Goal: Use online tool/utility

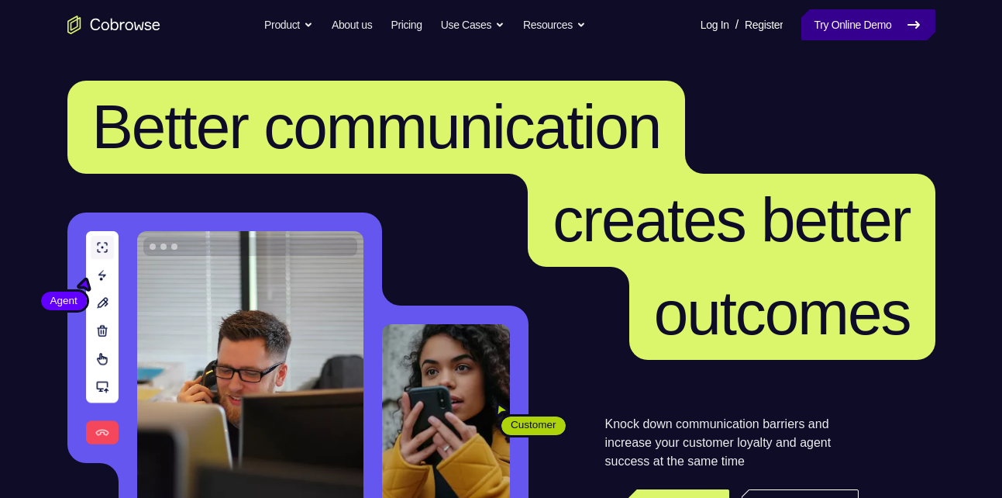
click at [877, 33] on link "Try Online Demo" at bounding box center [867, 24] width 133 height 31
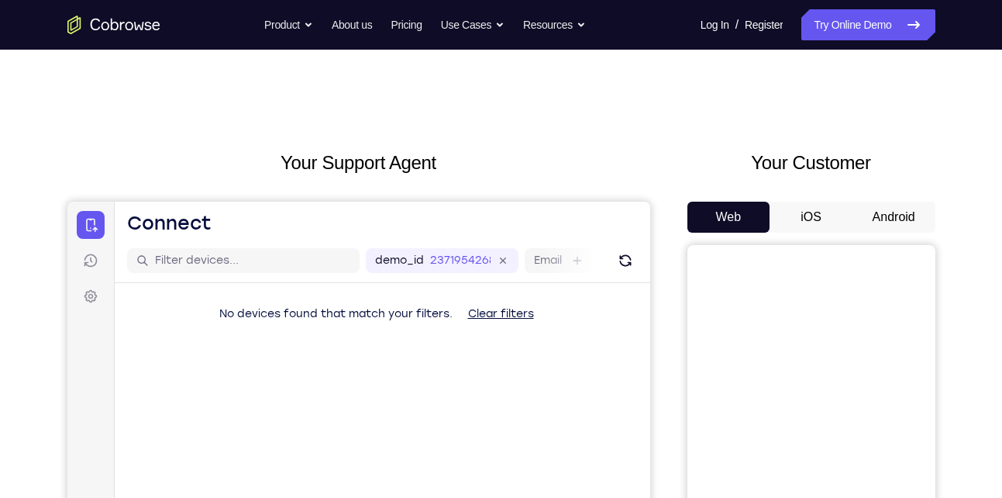
click at [906, 215] on button "Android" at bounding box center [894, 217] width 83 height 31
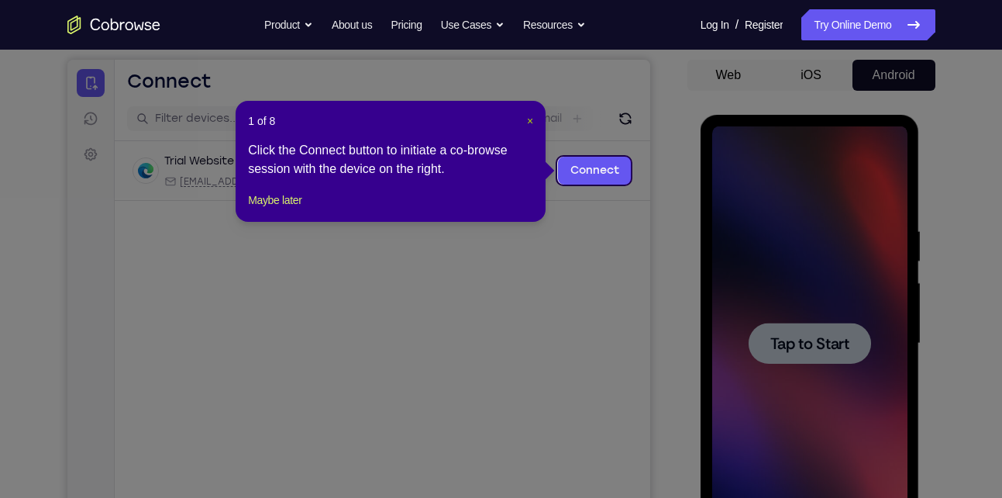
click at [529, 116] on span "×" at bounding box center [530, 121] width 6 height 12
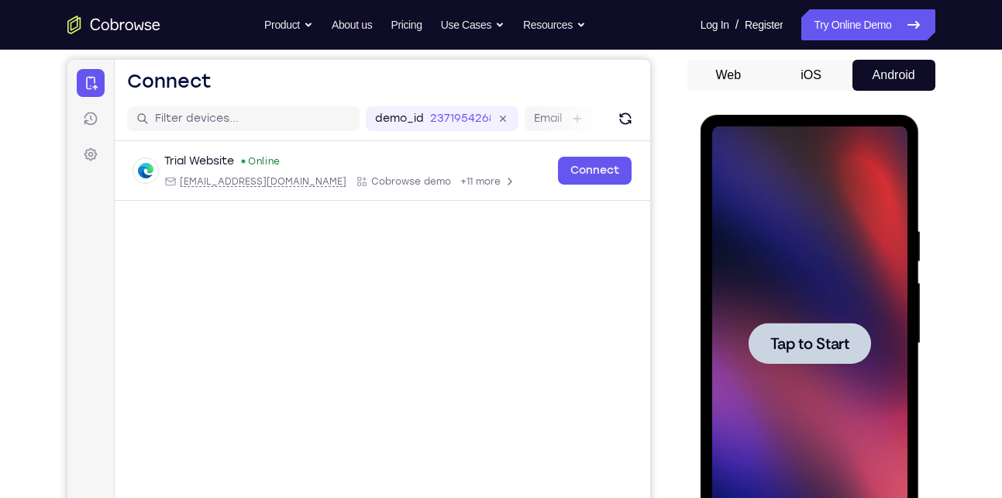
click at [811, 357] on div at bounding box center [810, 342] width 122 height 41
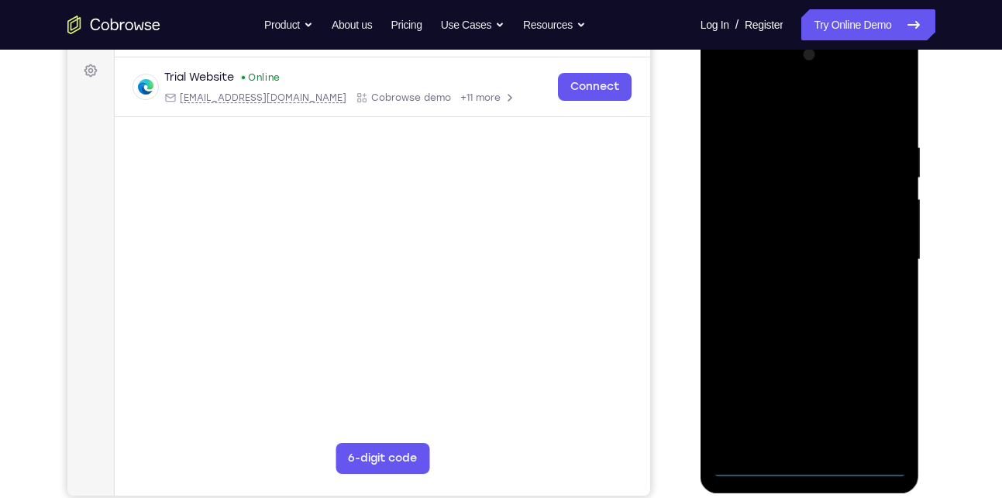
scroll to position [278, 0]
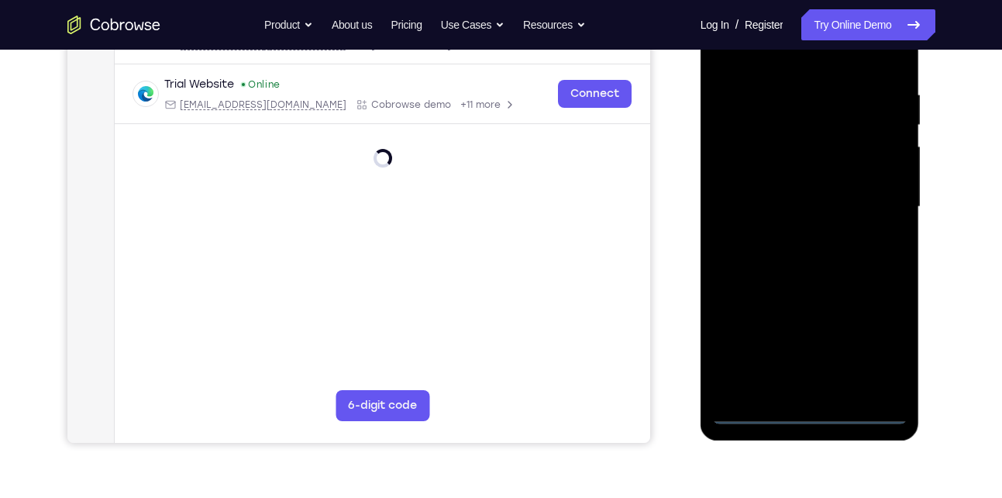
click at [750, 419] on div at bounding box center [809, 207] width 195 height 434
click at [762, 408] on div at bounding box center [809, 207] width 195 height 434
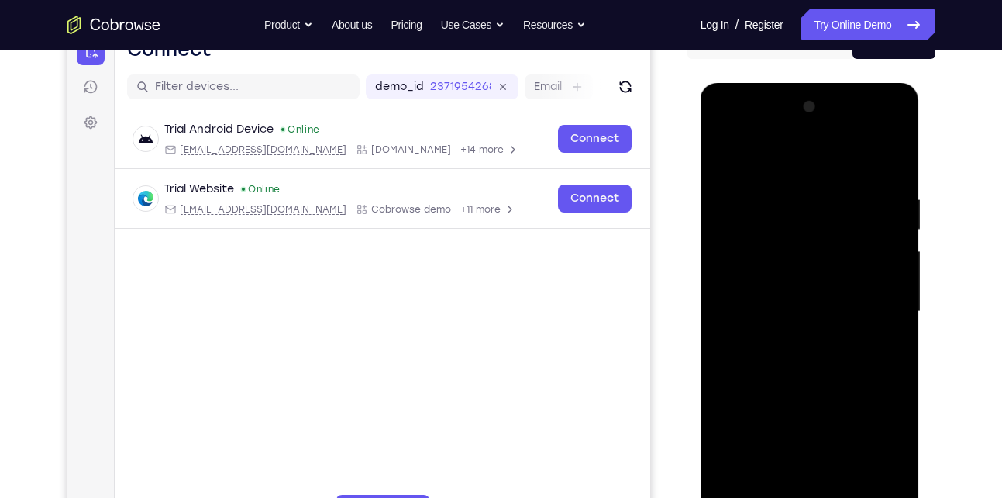
scroll to position [212, 0]
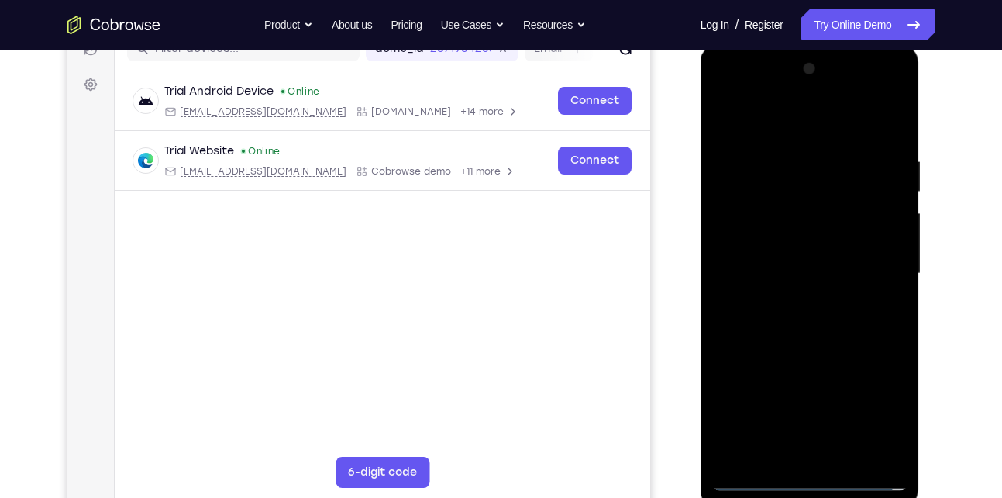
click at [863, 413] on div at bounding box center [809, 274] width 195 height 434
click at [879, 410] on div at bounding box center [809, 274] width 195 height 434
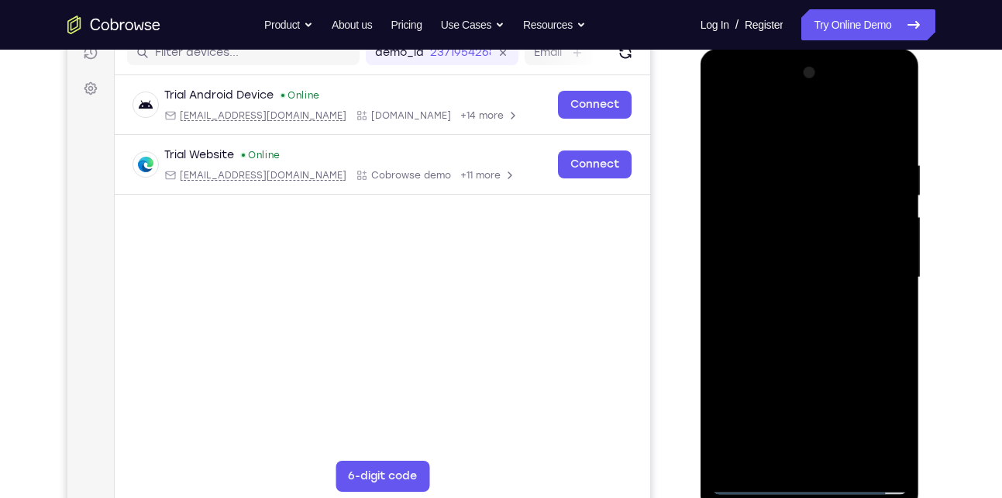
click at [754, 91] on div at bounding box center [809, 277] width 195 height 434
click at [809, 191] on div at bounding box center [809, 277] width 195 height 434
click at [739, 241] on div at bounding box center [809, 277] width 195 height 434
click at [795, 367] on div at bounding box center [809, 277] width 195 height 434
click at [884, 394] on div at bounding box center [809, 277] width 195 height 434
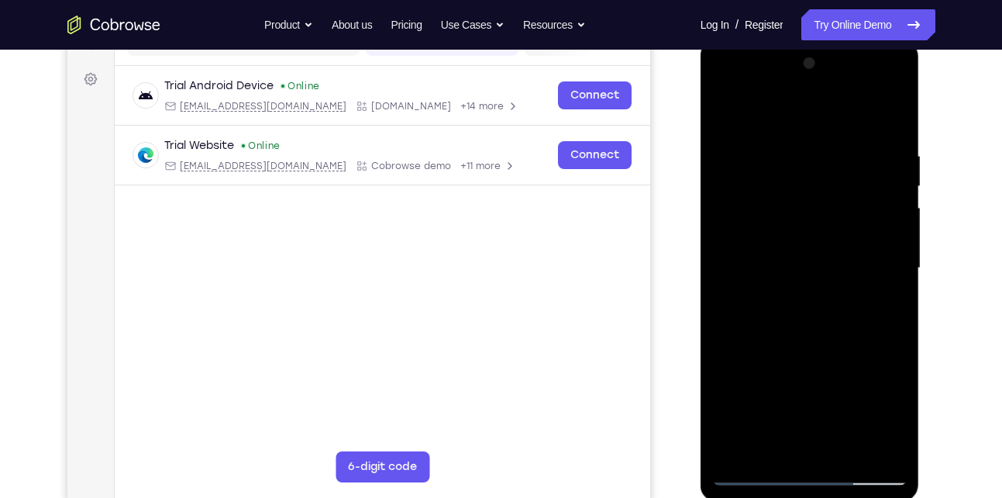
scroll to position [91, 0]
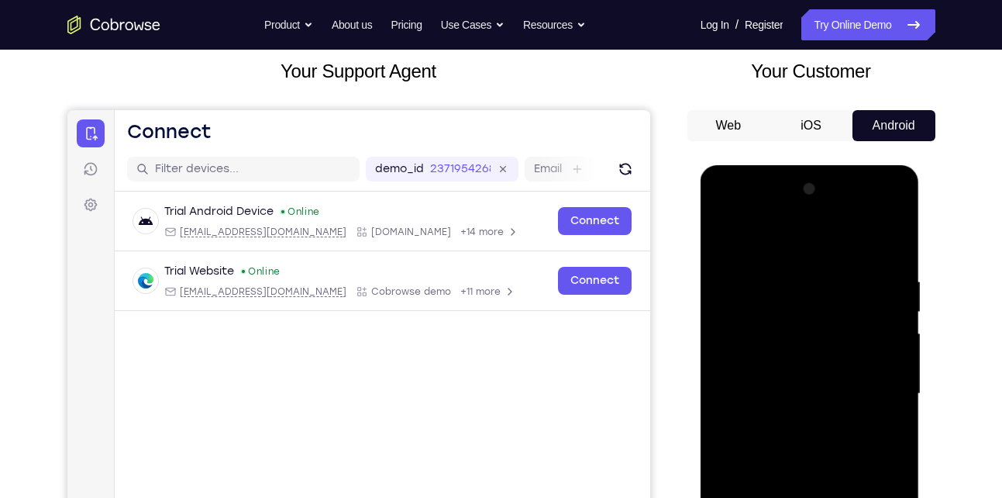
click at [869, 238] on div at bounding box center [809, 394] width 195 height 434
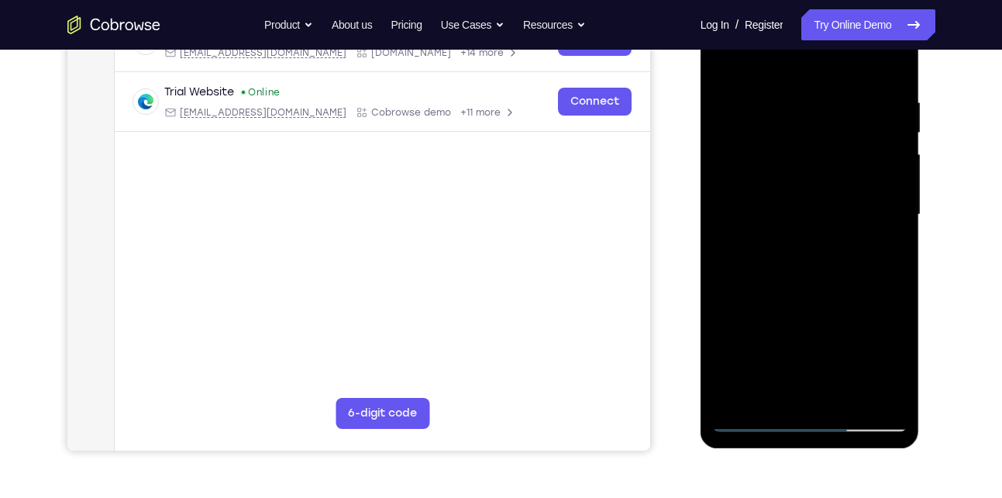
scroll to position [288, 0]
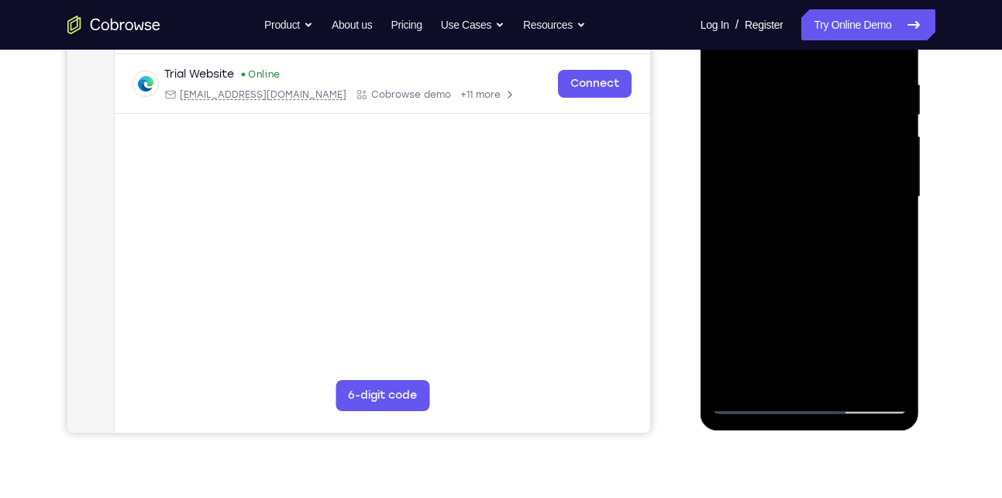
drag, startPoint x: 840, startPoint y: 257, endPoint x: 846, endPoint y: 115, distance: 142.7
click at [846, 115] on div at bounding box center [809, 197] width 195 height 434
drag, startPoint x: 815, startPoint y: 310, endPoint x: 825, endPoint y: 139, distance: 171.6
click at [825, 139] on div at bounding box center [809, 197] width 195 height 434
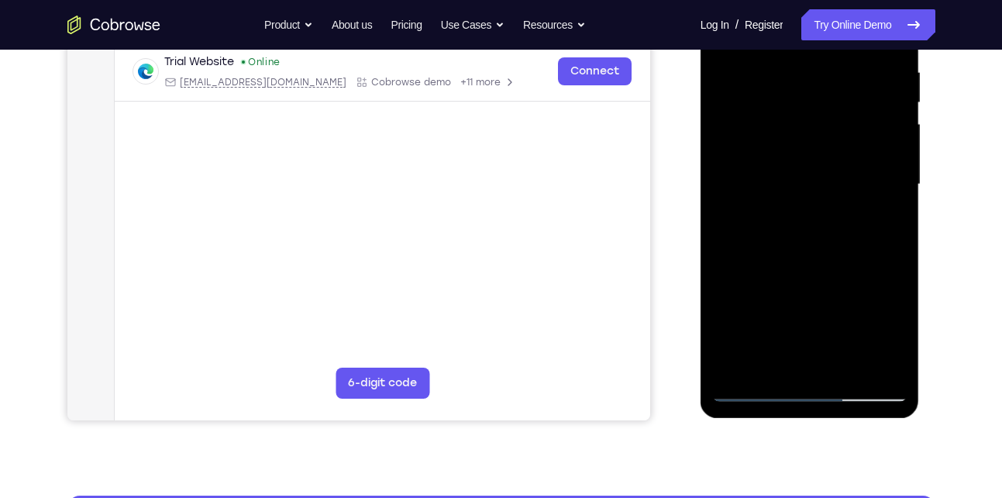
scroll to position [298, 0]
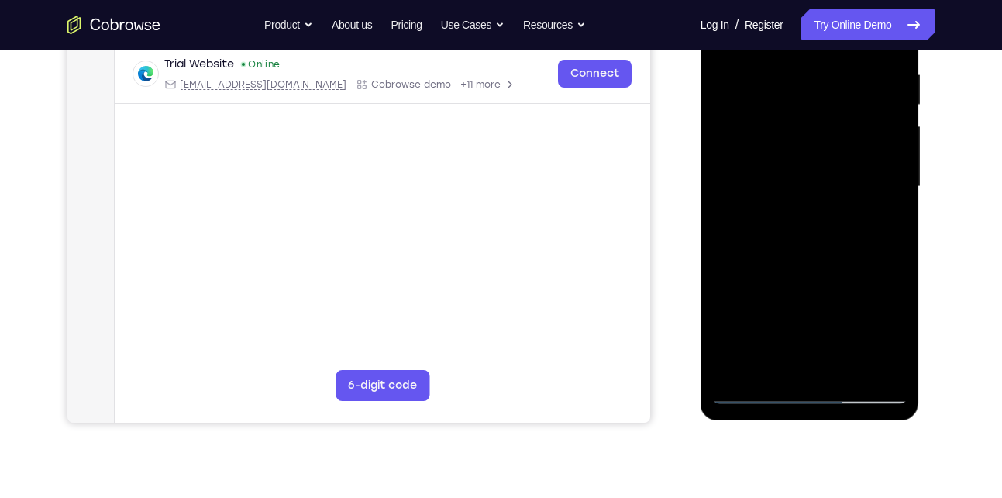
drag, startPoint x: 825, startPoint y: 247, endPoint x: 864, endPoint y: 41, distance: 209.8
click at [864, 41] on div at bounding box center [809, 187] width 195 height 434
drag, startPoint x: 791, startPoint y: 316, endPoint x: 833, endPoint y: 139, distance: 182.5
click at [833, 139] on div at bounding box center [809, 187] width 195 height 434
drag, startPoint x: 835, startPoint y: 291, endPoint x: 859, endPoint y: 121, distance: 171.3
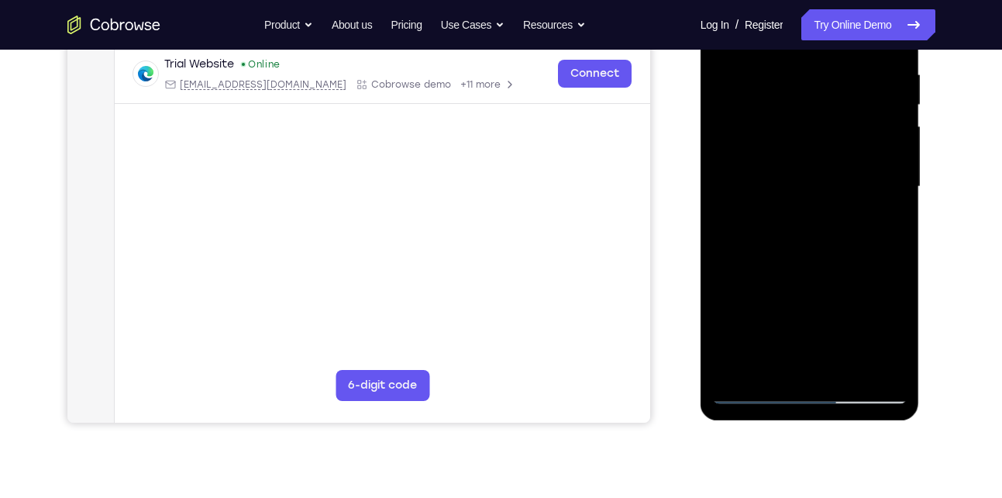
click at [859, 121] on div at bounding box center [809, 187] width 195 height 434
drag, startPoint x: 836, startPoint y: 335, endPoint x: 870, endPoint y: 161, distance: 176.8
click at [870, 161] on div at bounding box center [809, 187] width 195 height 434
drag, startPoint x: 840, startPoint y: 309, endPoint x: 877, endPoint y: 126, distance: 187.3
click at [877, 126] on div at bounding box center [809, 187] width 195 height 434
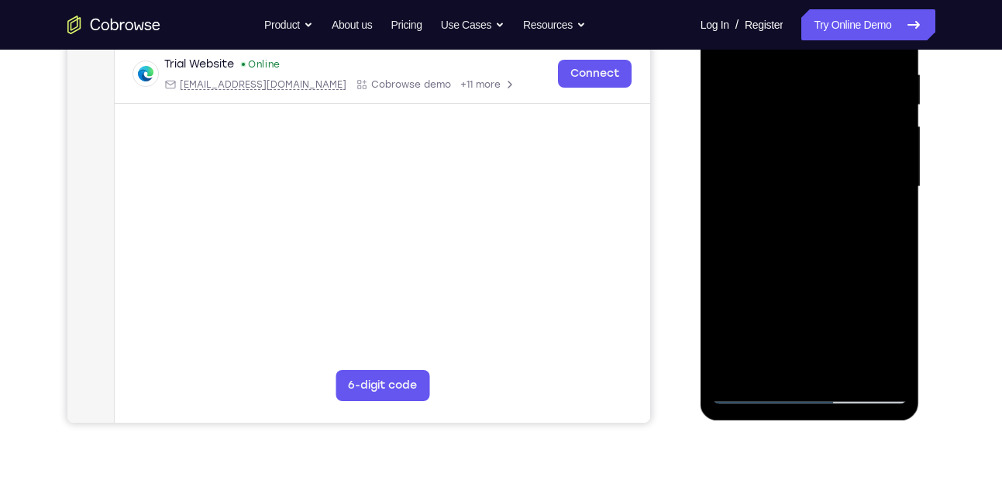
drag, startPoint x: 853, startPoint y: 287, endPoint x: 899, endPoint y: 86, distance: 206.0
click at [899, 86] on div at bounding box center [809, 187] width 195 height 434
drag, startPoint x: 816, startPoint y: 184, endPoint x: 866, endPoint y: 415, distance: 236.4
click at [866, 415] on div at bounding box center [810, 189] width 219 height 462
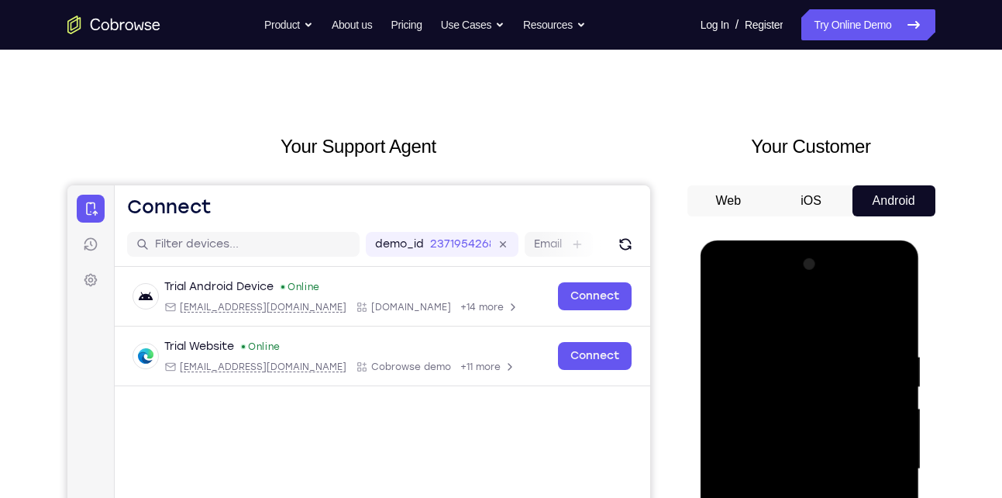
scroll to position [43, 0]
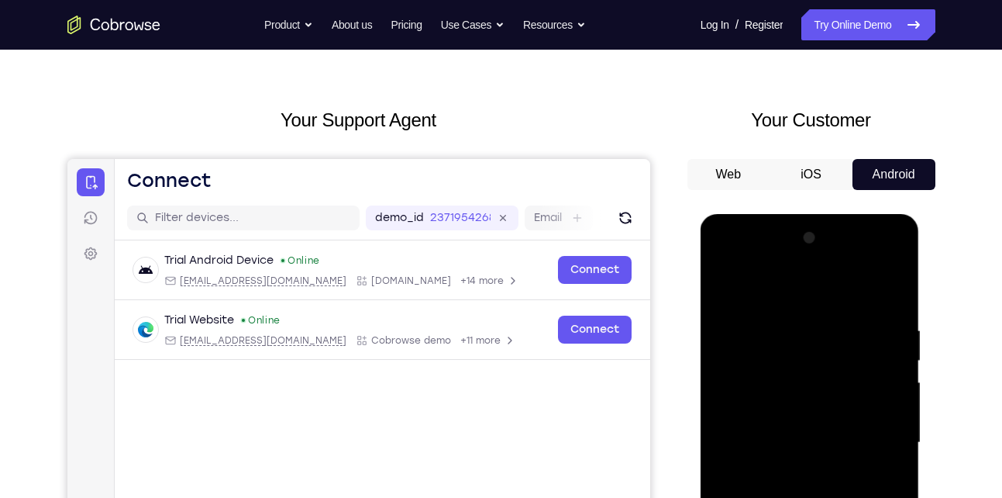
click at [875, 284] on div at bounding box center [809, 443] width 195 height 434
click at [857, 291] on div at bounding box center [809, 443] width 195 height 434
click at [798, 257] on div at bounding box center [809, 443] width 195 height 434
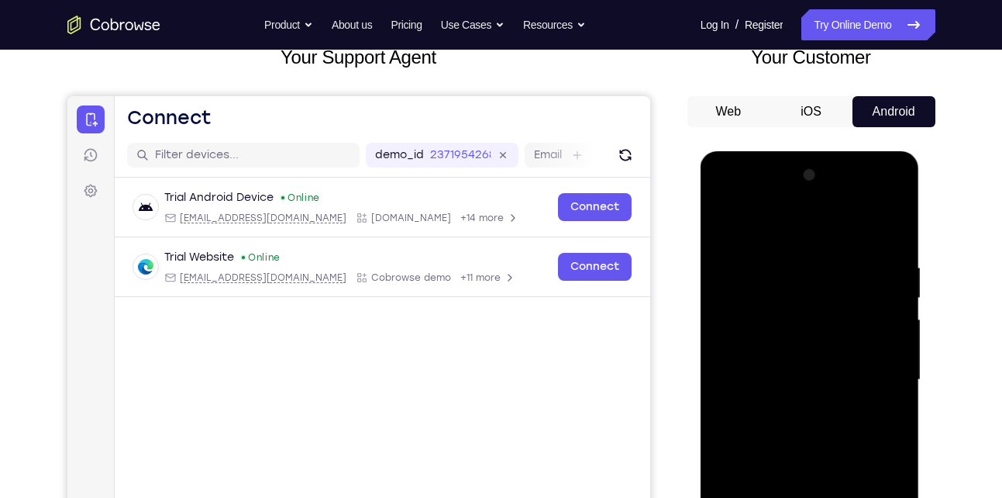
scroll to position [126, 0]
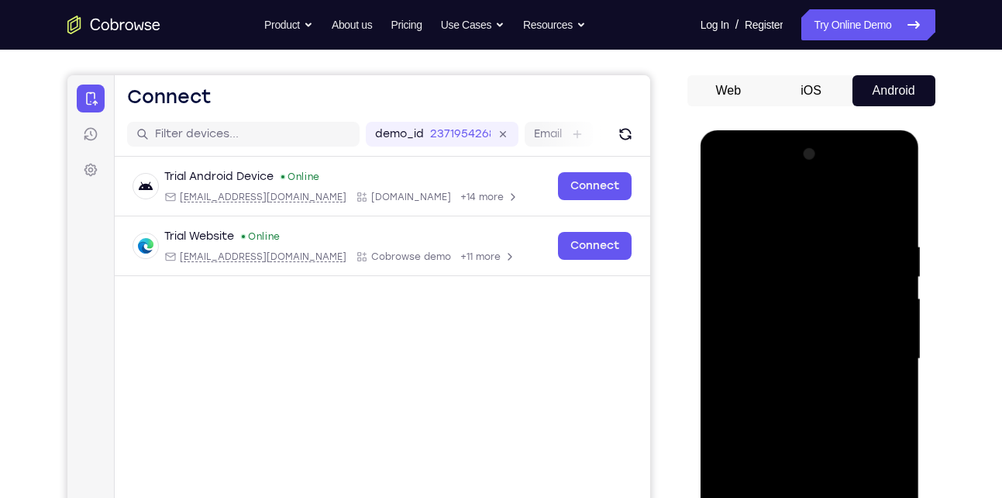
drag, startPoint x: 814, startPoint y: 333, endPoint x: 828, endPoint y: 228, distance: 106.3
click at [828, 228] on div at bounding box center [809, 359] width 195 height 434
click at [793, 278] on div at bounding box center [809, 359] width 195 height 434
drag, startPoint x: 847, startPoint y: 293, endPoint x: 849, endPoint y: 215, distance: 77.5
click at [849, 215] on div at bounding box center [809, 359] width 195 height 434
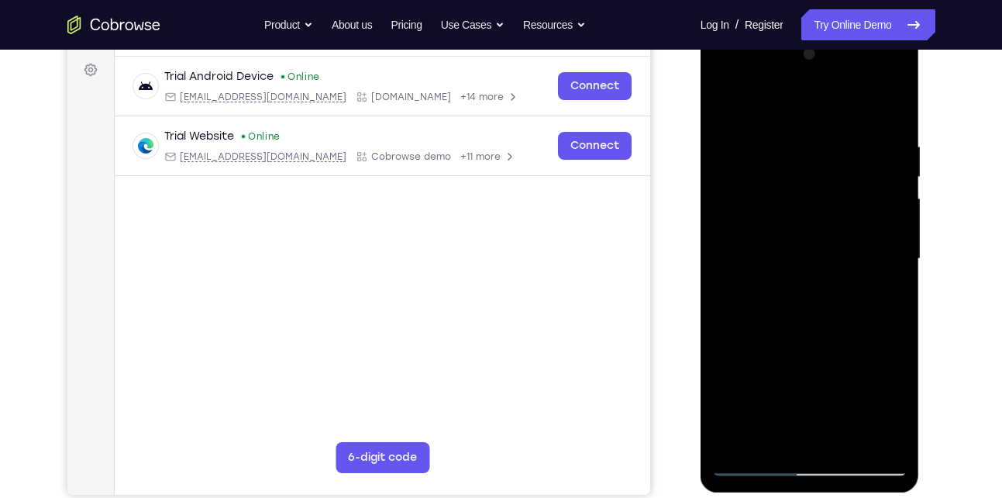
scroll to position [220, 0]
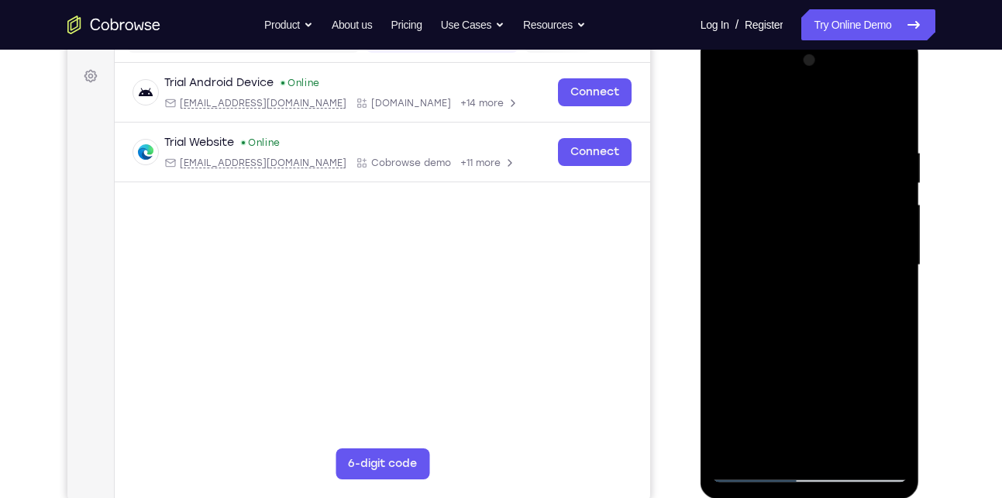
drag, startPoint x: 894, startPoint y: 285, endPoint x: 885, endPoint y: 126, distance: 159.2
click at [885, 126] on div at bounding box center [809, 265] width 195 height 434
drag, startPoint x: 850, startPoint y: 295, endPoint x: 863, endPoint y: 144, distance: 150.9
click at [863, 144] on div at bounding box center [809, 265] width 195 height 434
drag, startPoint x: 879, startPoint y: 133, endPoint x: 855, endPoint y: 405, distance: 272.3
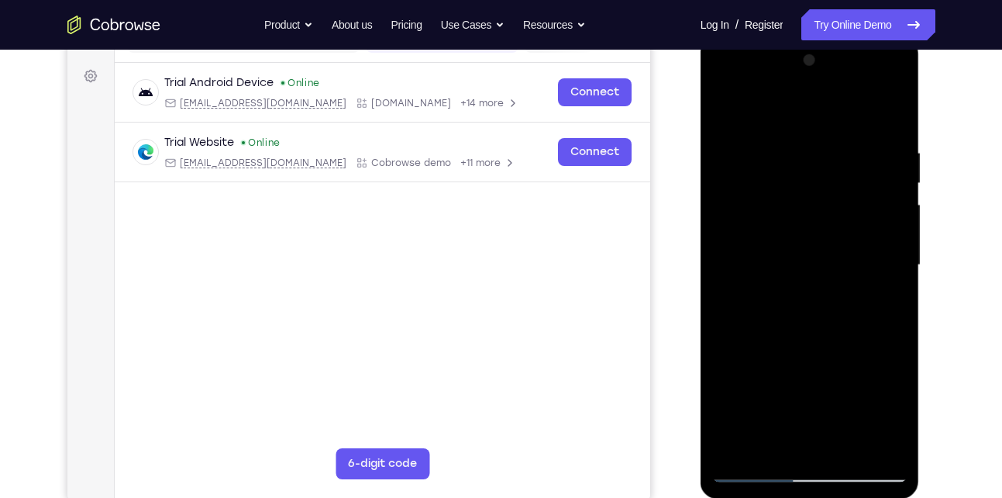
click at [855, 405] on div at bounding box center [809, 265] width 195 height 434
drag, startPoint x: 884, startPoint y: 113, endPoint x: 870, endPoint y: 340, distance: 227.5
click at [870, 340] on div at bounding box center [809, 265] width 195 height 434
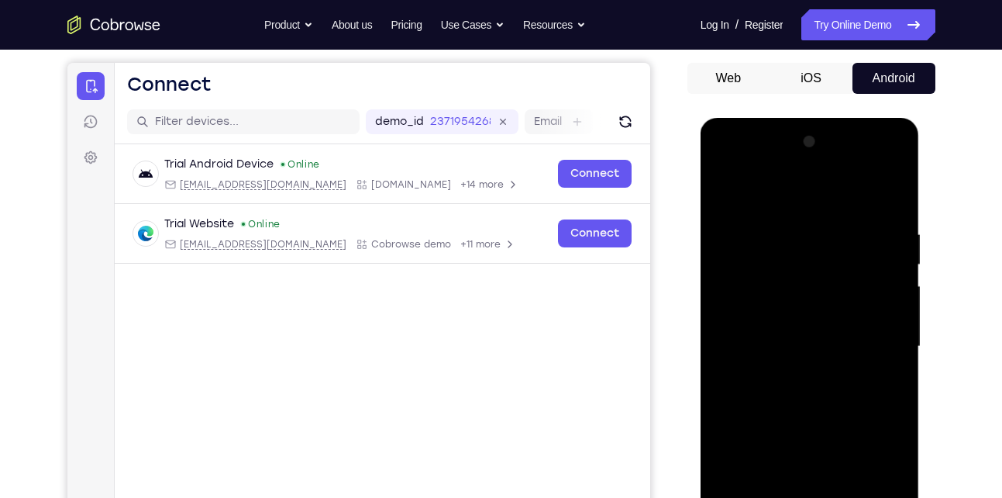
scroll to position [239, 0]
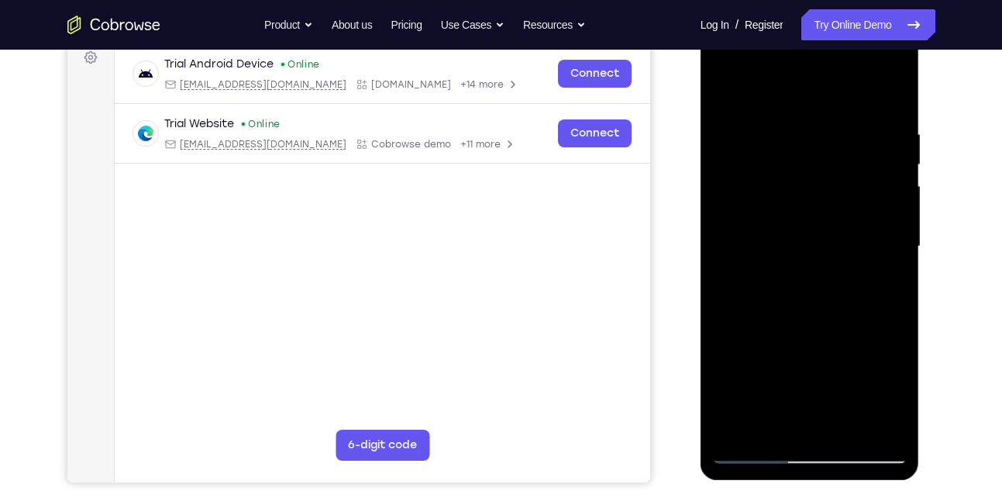
click at [889, 294] on div at bounding box center [809, 246] width 195 height 434
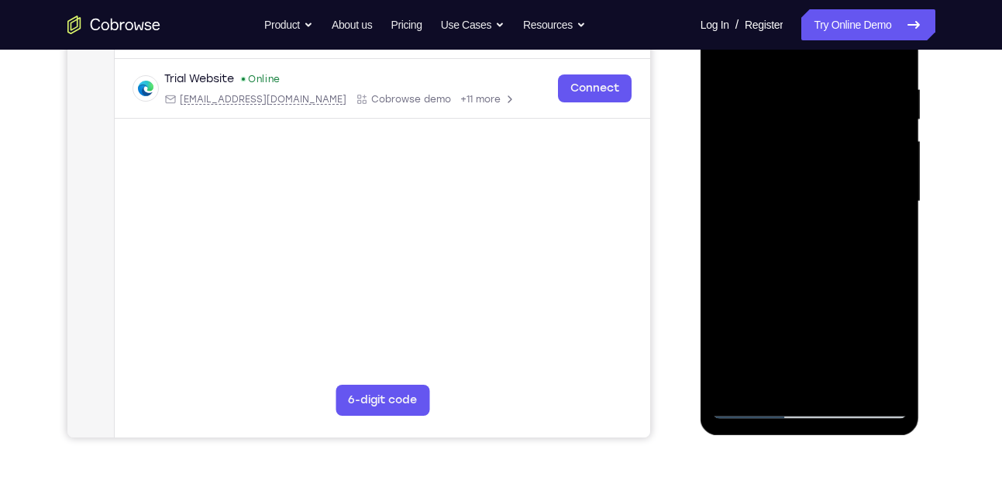
scroll to position [284, 0]
click at [887, 225] on div at bounding box center [809, 201] width 195 height 434
click at [888, 219] on div at bounding box center [809, 201] width 195 height 434
click at [890, 245] on div at bounding box center [809, 201] width 195 height 434
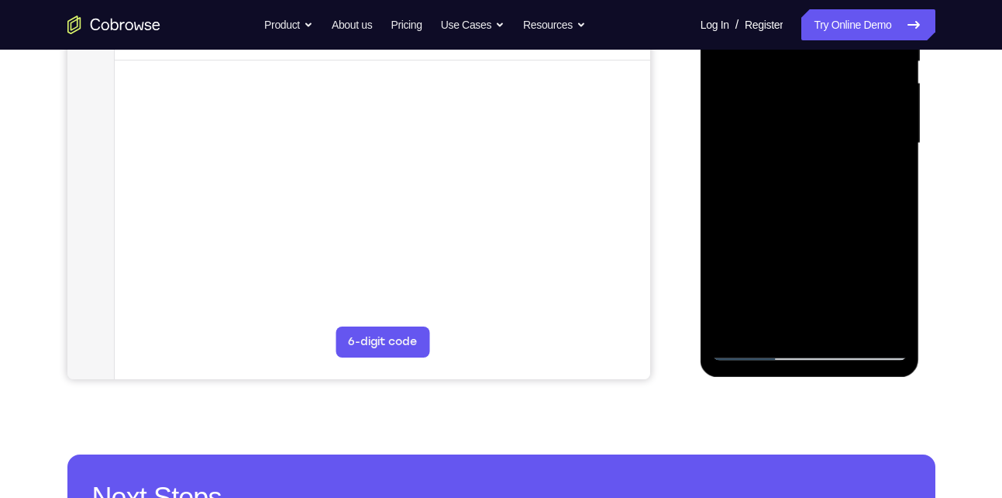
scroll to position [343, 0]
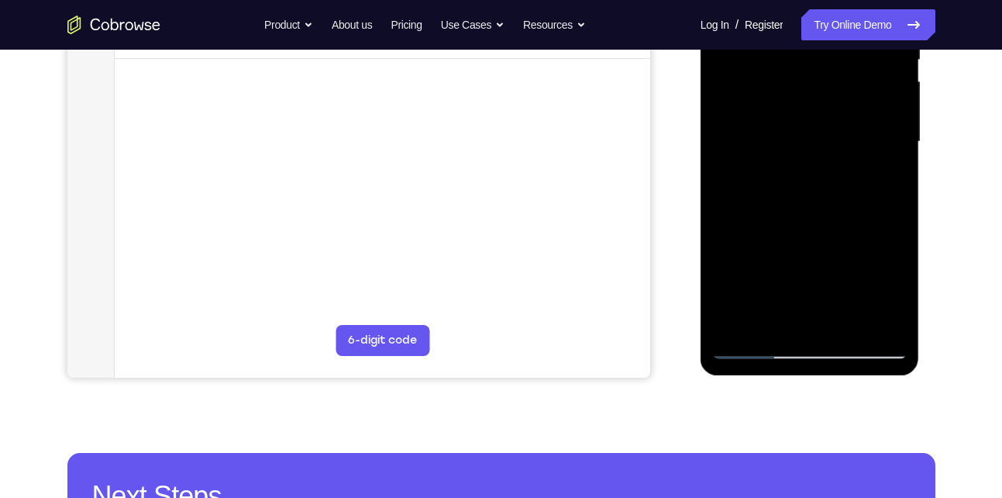
click at [896, 350] on div at bounding box center [809, 142] width 195 height 434
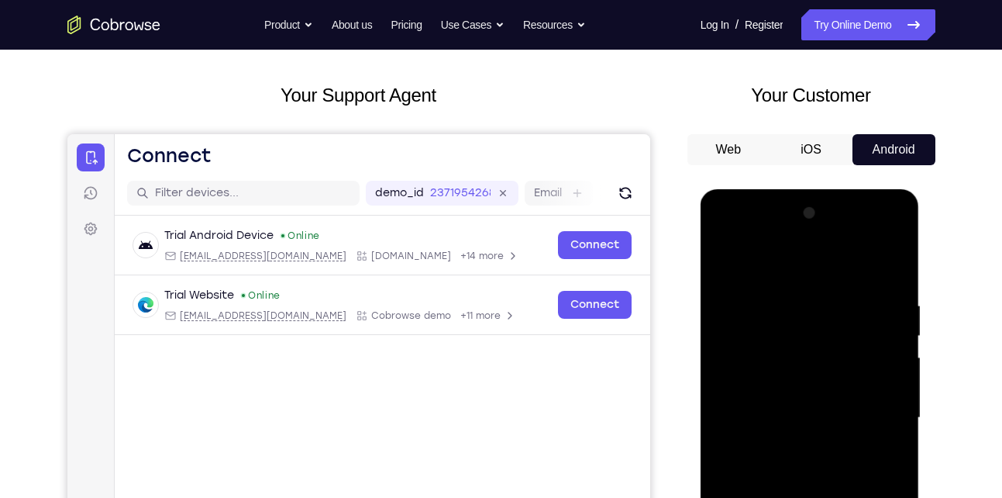
scroll to position [66, 0]
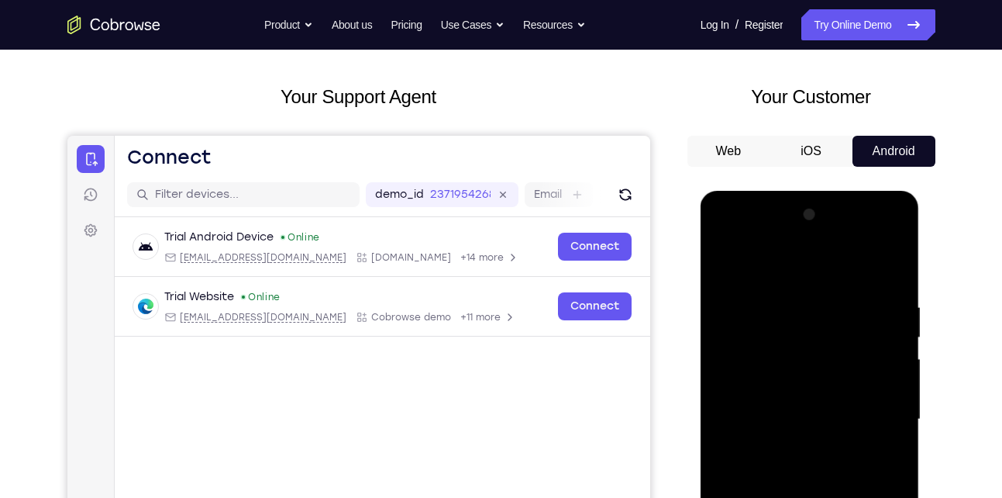
click at [811, 243] on div at bounding box center [809, 419] width 195 height 434
click at [805, 287] on div at bounding box center [809, 419] width 195 height 434
click at [731, 362] on div at bounding box center [809, 419] width 195 height 434
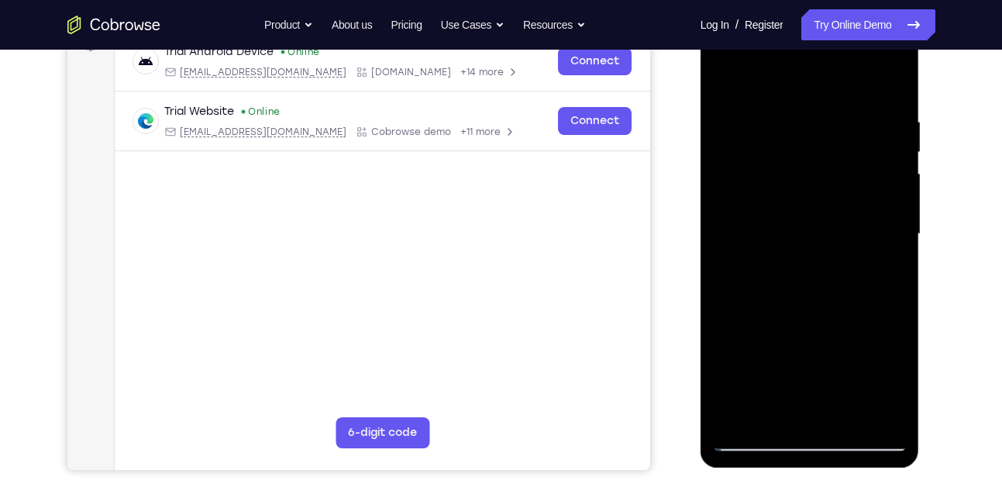
scroll to position [250, 0]
click at [844, 381] on div at bounding box center [809, 235] width 195 height 434
click at [811, 238] on div at bounding box center [809, 235] width 195 height 434
click at [817, 412] on div at bounding box center [809, 235] width 195 height 434
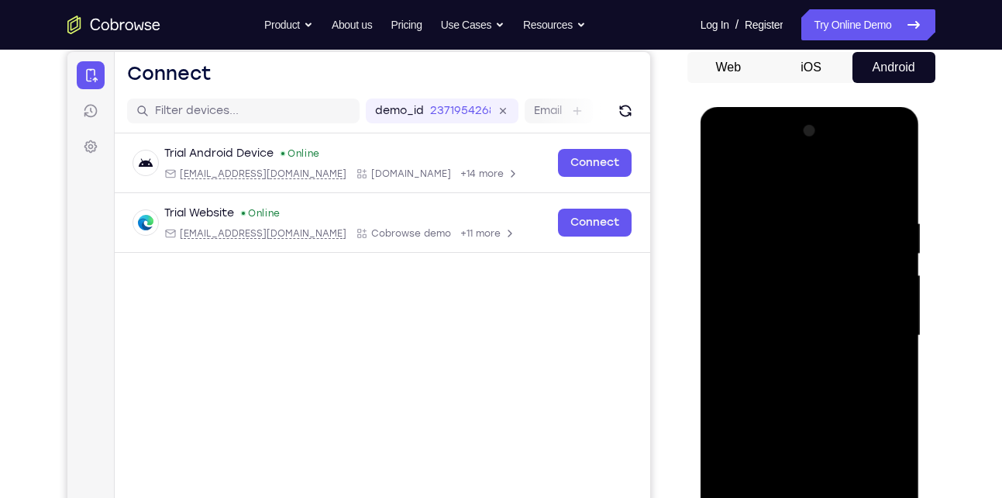
scroll to position [103, 0]
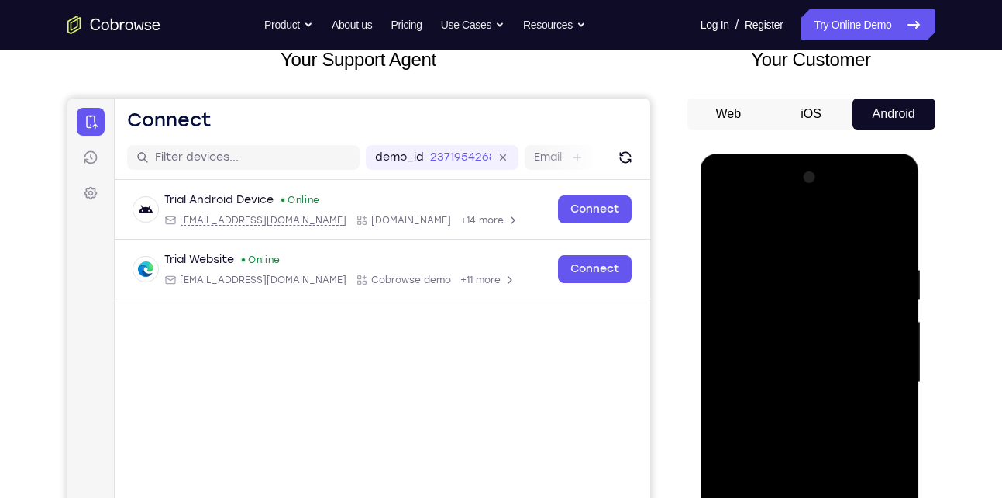
click at [805, 314] on div at bounding box center [809, 382] width 195 height 434
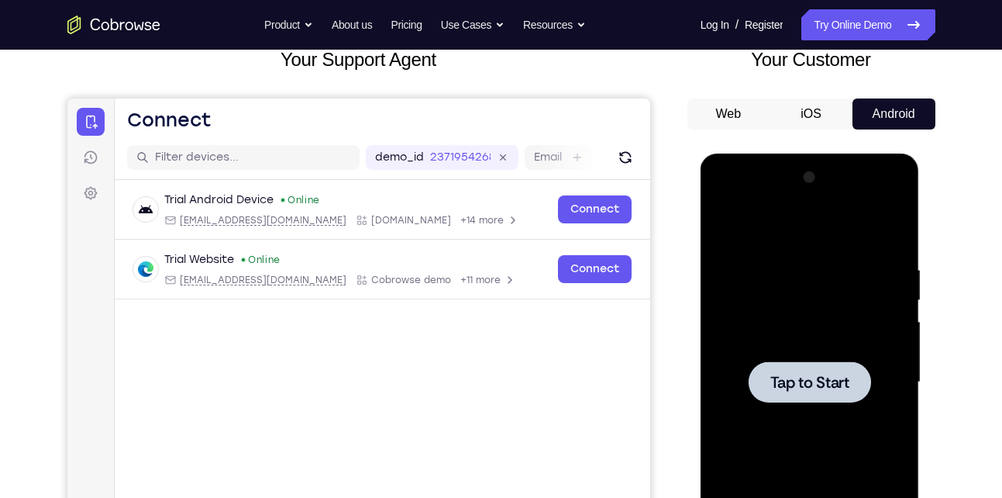
click at [781, 284] on div at bounding box center [809, 382] width 195 height 434
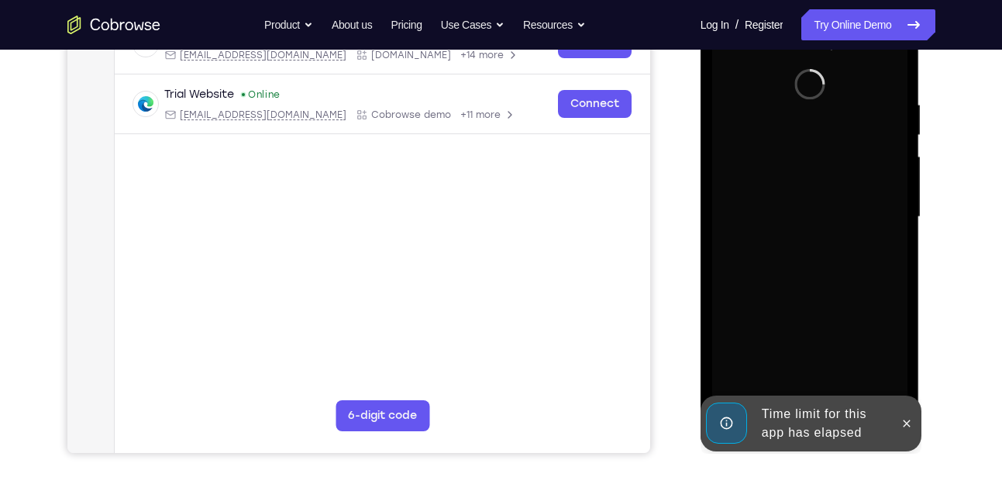
scroll to position [267, 0]
click at [910, 419] on icon at bounding box center [907, 424] width 12 height 12
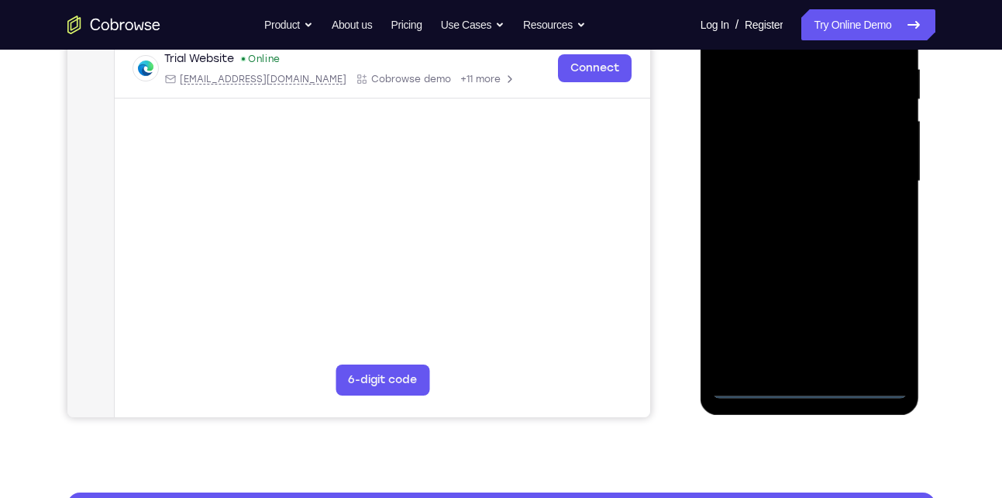
scroll to position [305, 0]
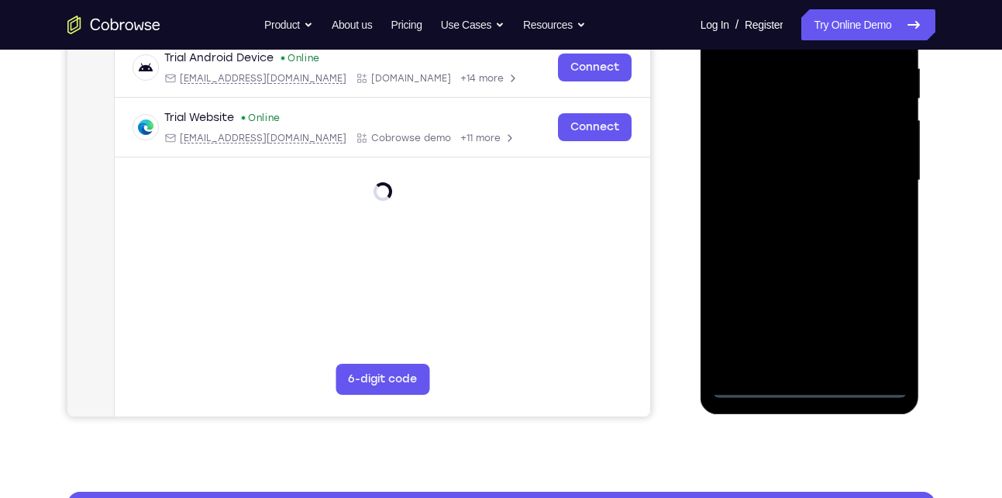
click at [758, 377] on div at bounding box center [809, 181] width 195 height 434
click at [756, 385] on div at bounding box center [809, 181] width 195 height 434
click at [892, 319] on div at bounding box center [809, 181] width 195 height 434
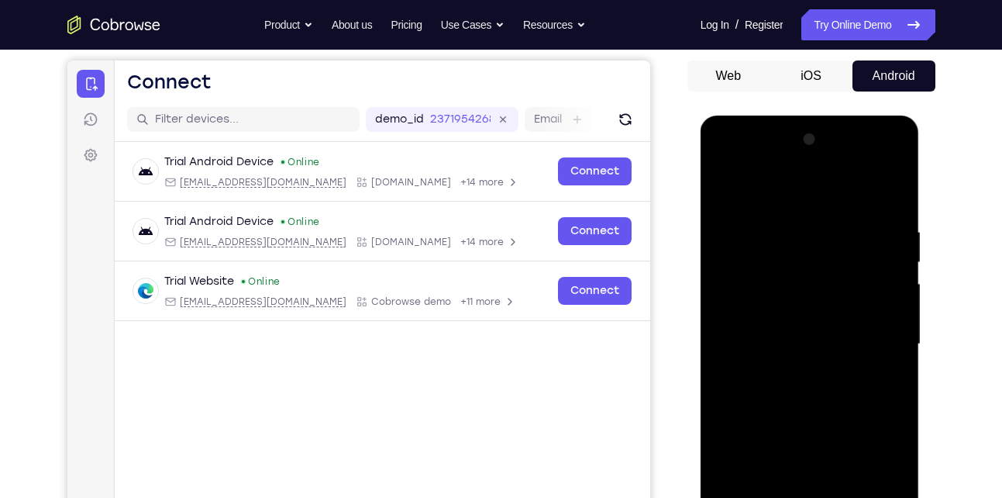
scroll to position [112, 0]
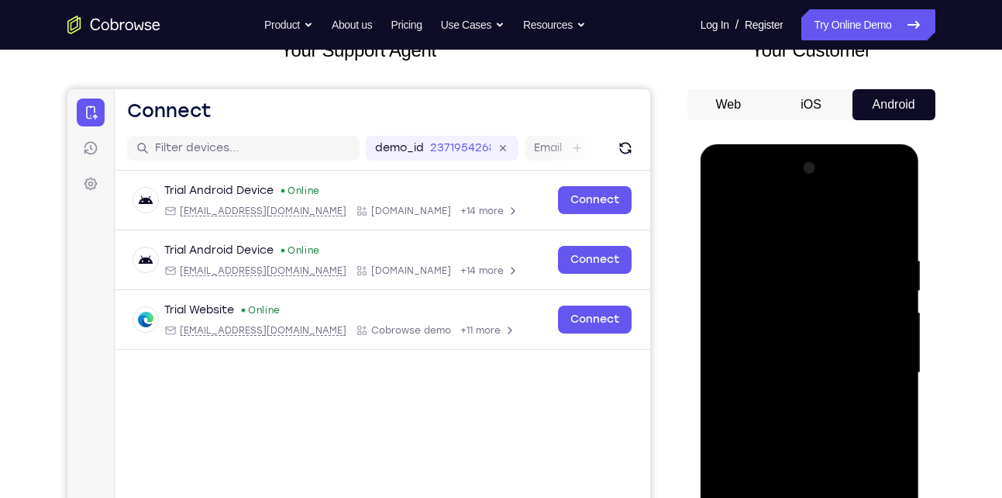
click at [746, 196] on div at bounding box center [809, 373] width 195 height 434
click at [772, 291] on div at bounding box center [809, 373] width 195 height 434
click at [767, 316] on div at bounding box center [809, 373] width 195 height 434
click at [879, 222] on div at bounding box center [809, 373] width 195 height 434
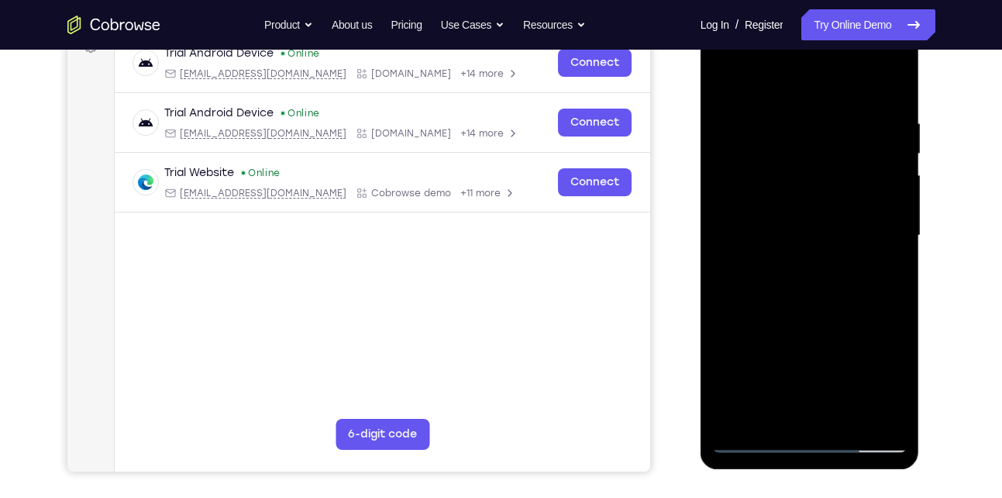
click at [831, 377] on div at bounding box center [809, 236] width 195 height 434
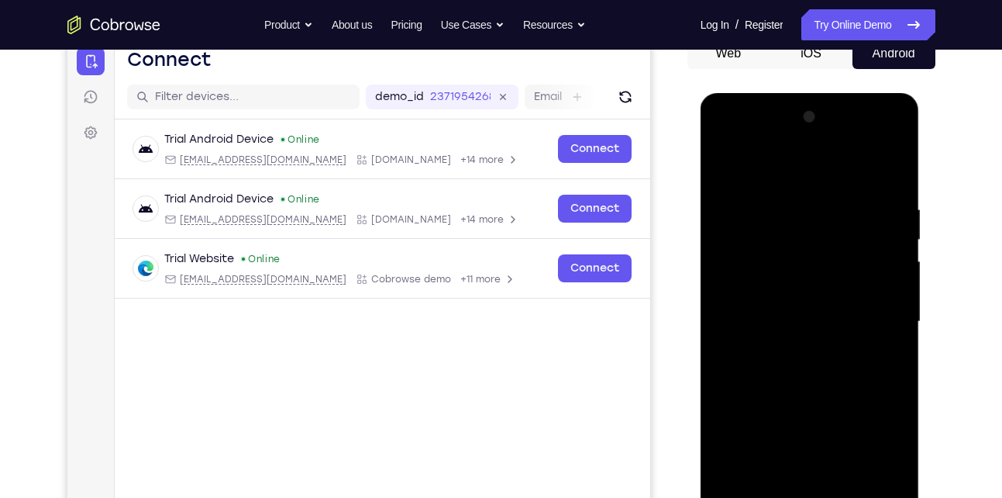
scroll to position [142, 0]
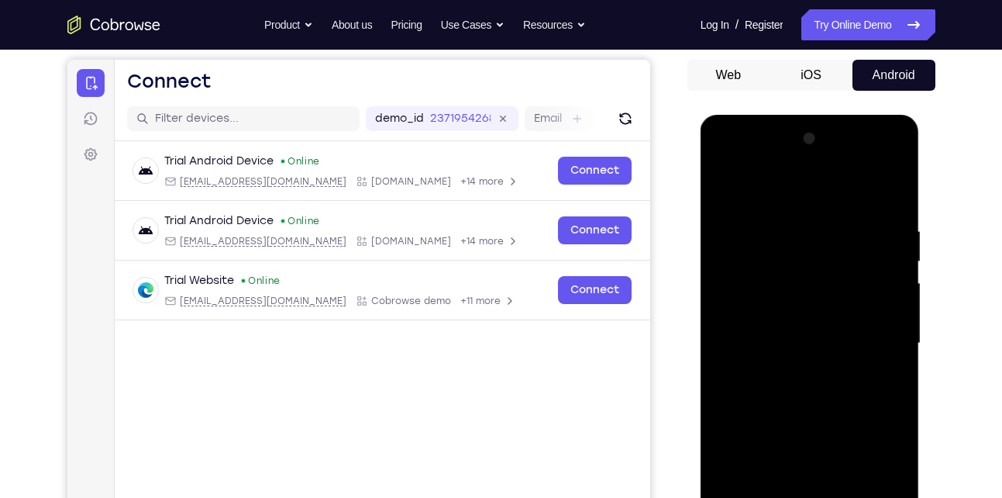
click at [823, 359] on div at bounding box center [809, 343] width 195 height 434
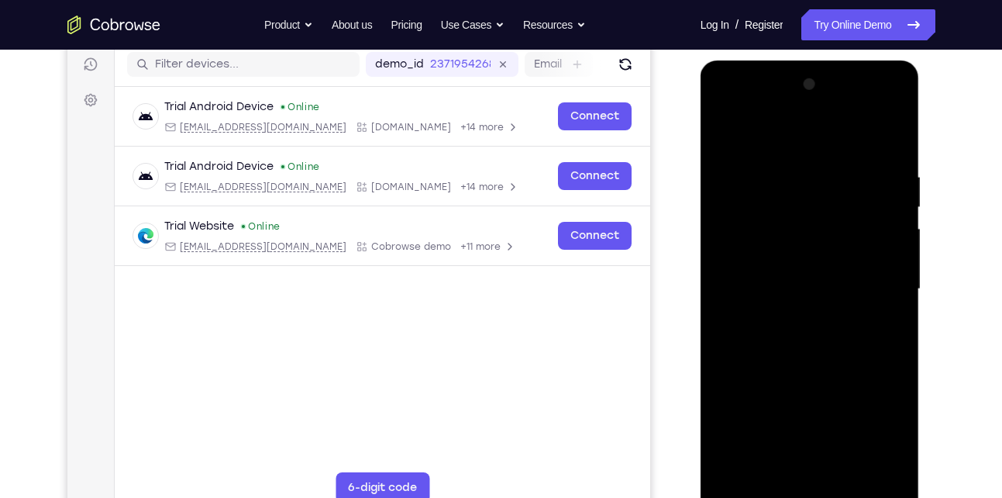
scroll to position [275, 0]
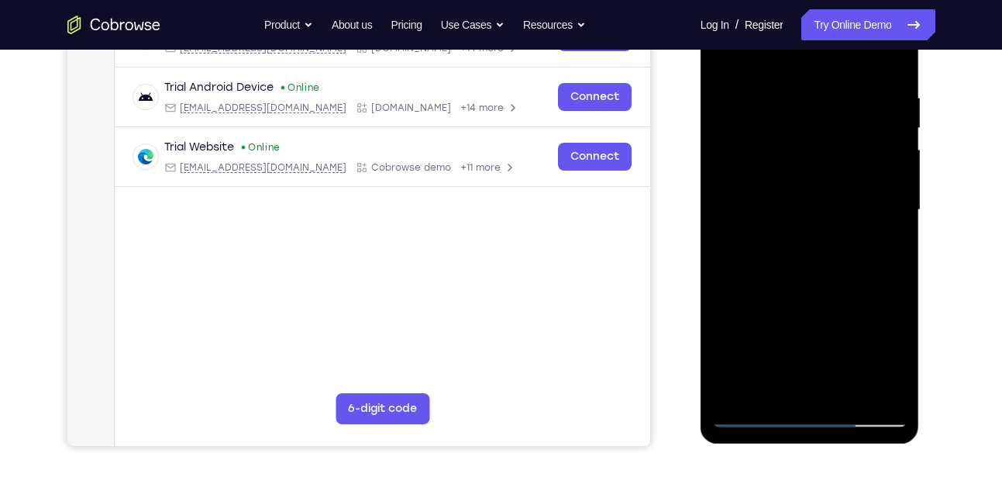
click at [808, 388] on div at bounding box center [809, 210] width 195 height 434
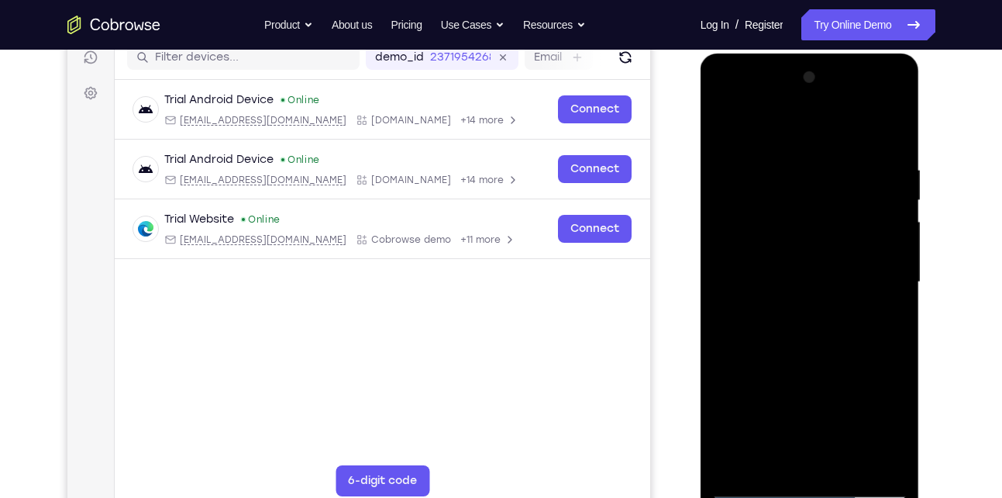
scroll to position [204, 0]
click at [756, 223] on div at bounding box center [809, 281] width 195 height 434
click at [795, 184] on div at bounding box center [809, 281] width 195 height 434
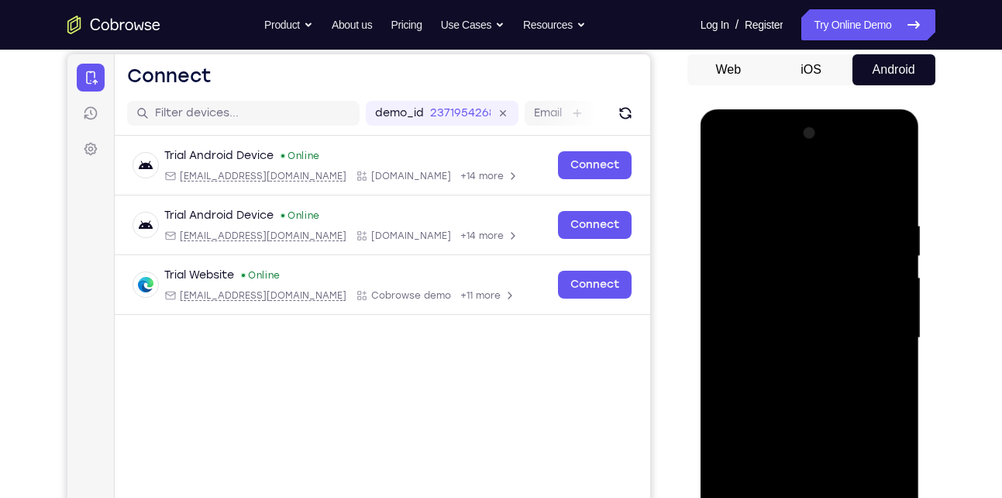
scroll to position [141, 0]
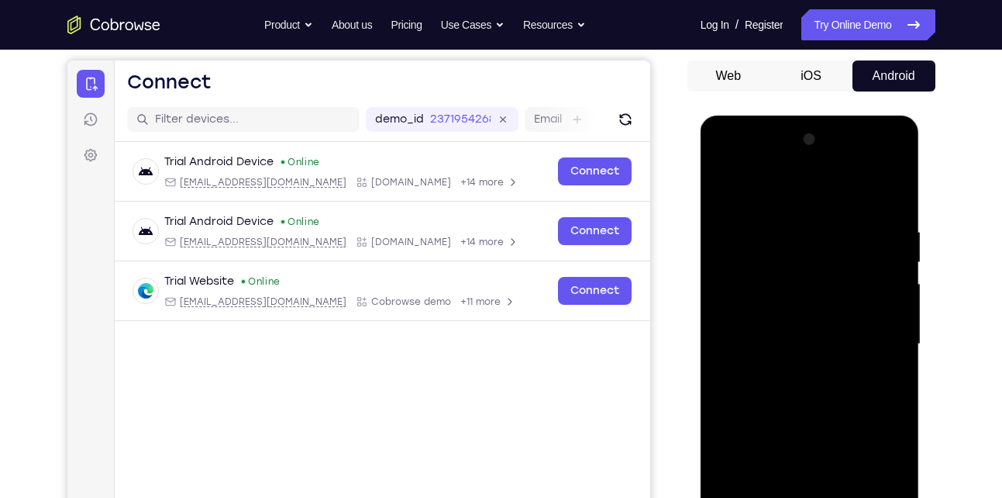
click at [819, 288] on div at bounding box center [809, 344] width 195 height 434
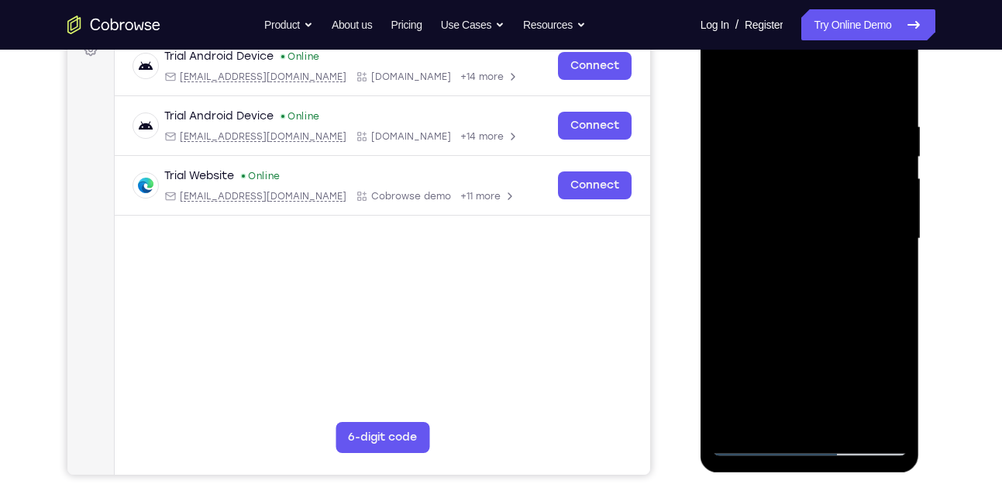
scroll to position [246, 0]
click at [870, 412] on div at bounding box center [809, 239] width 195 height 434
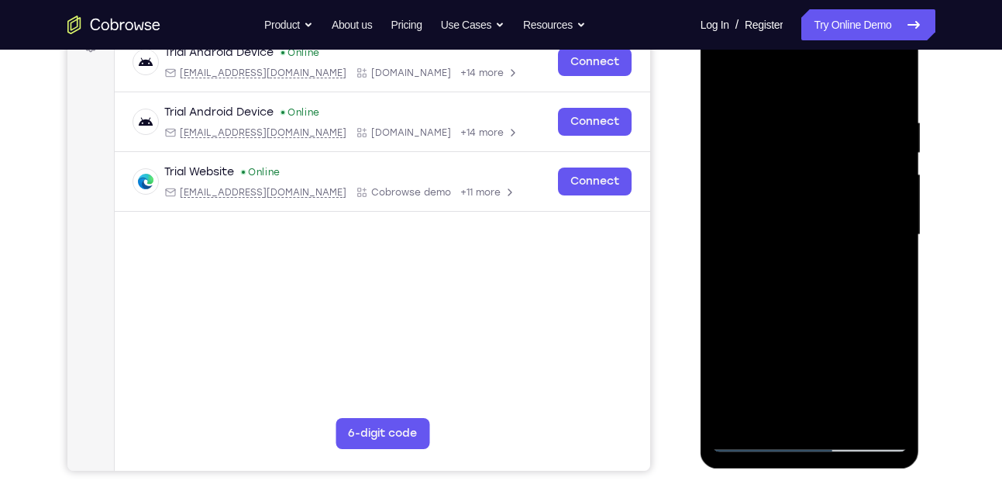
scroll to position [253, 0]
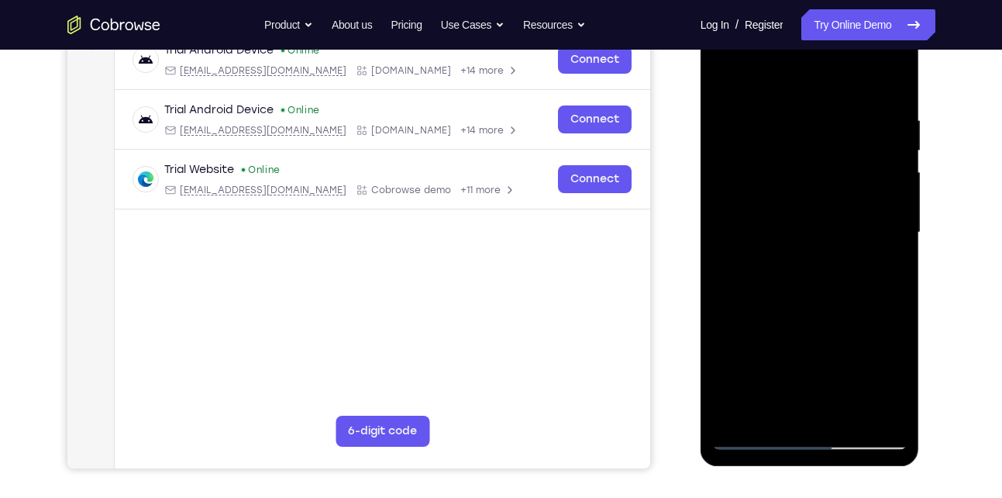
click at [878, 416] on div at bounding box center [809, 233] width 195 height 434
click at [881, 407] on div at bounding box center [809, 233] width 195 height 434
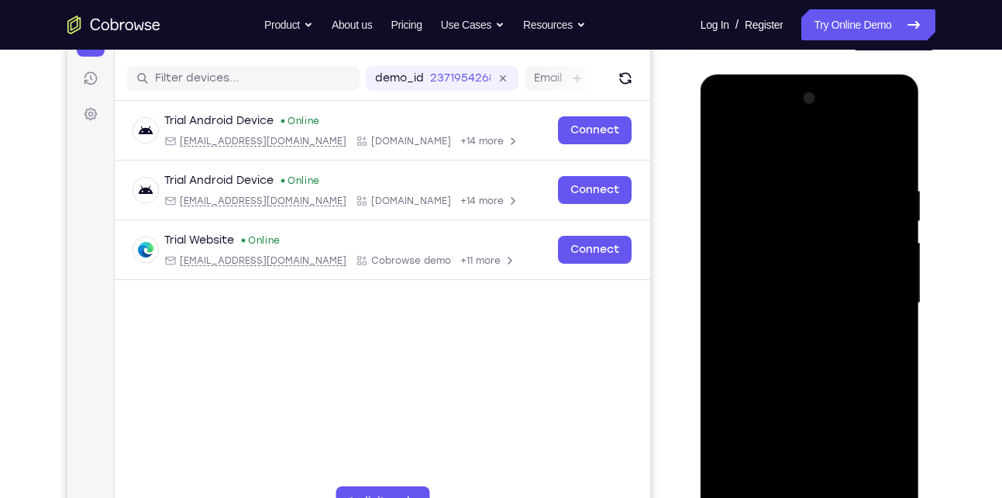
scroll to position [222, 0]
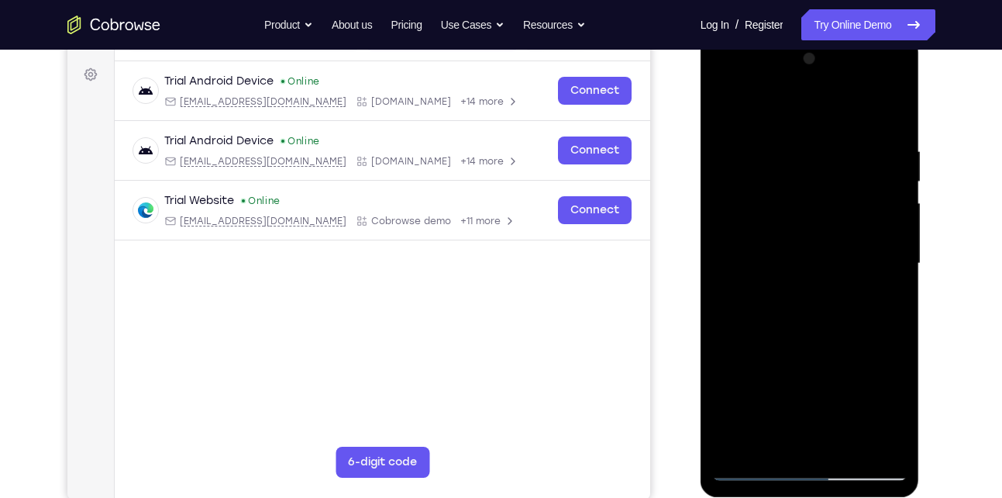
click at [853, 239] on div at bounding box center [809, 264] width 195 height 434
click at [783, 446] on div at bounding box center [809, 264] width 195 height 434
click at [838, 289] on div at bounding box center [809, 264] width 195 height 434
click at [811, 274] on div at bounding box center [809, 264] width 195 height 434
drag, startPoint x: 811, startPoint y: 281, endPoint x: 823, endPoint y: 421, distance: 140.0
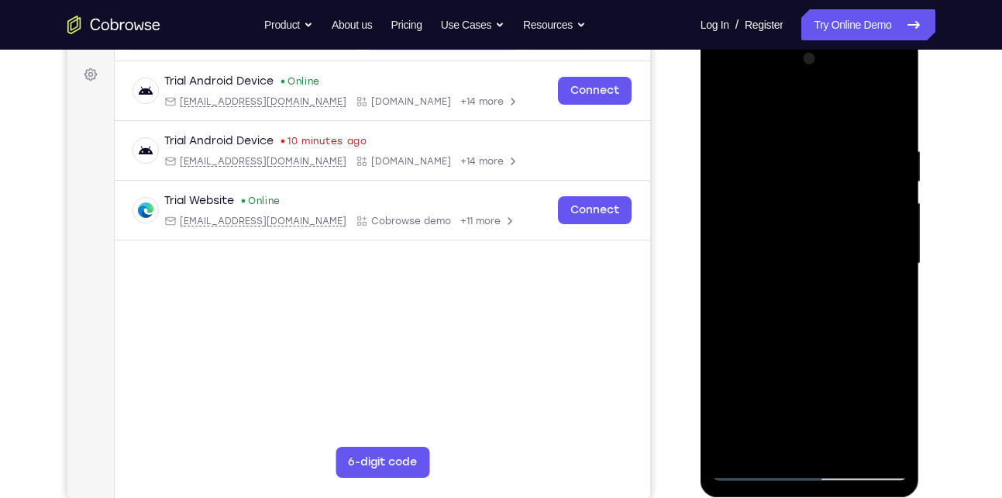
click at [823, 421] on div at bounding box center [809, 264] width 195 height 434
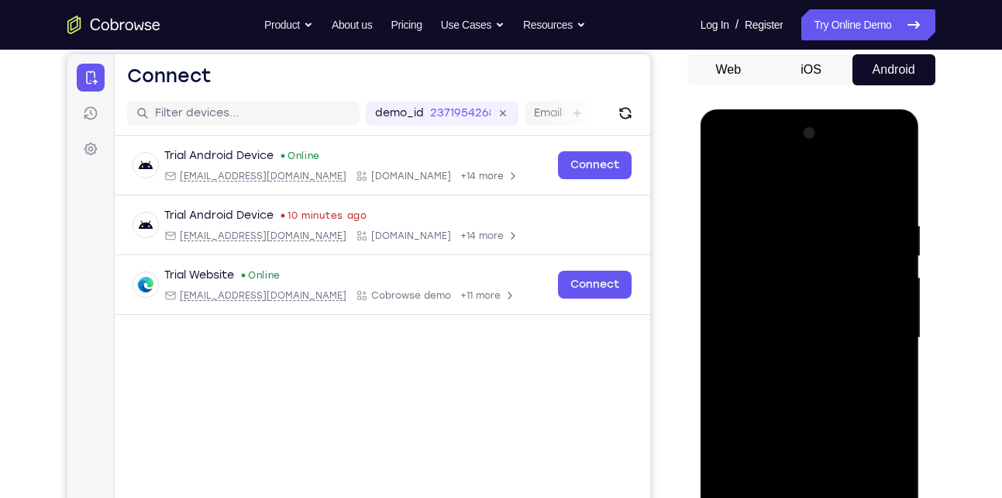
scroll to position [144, 0]
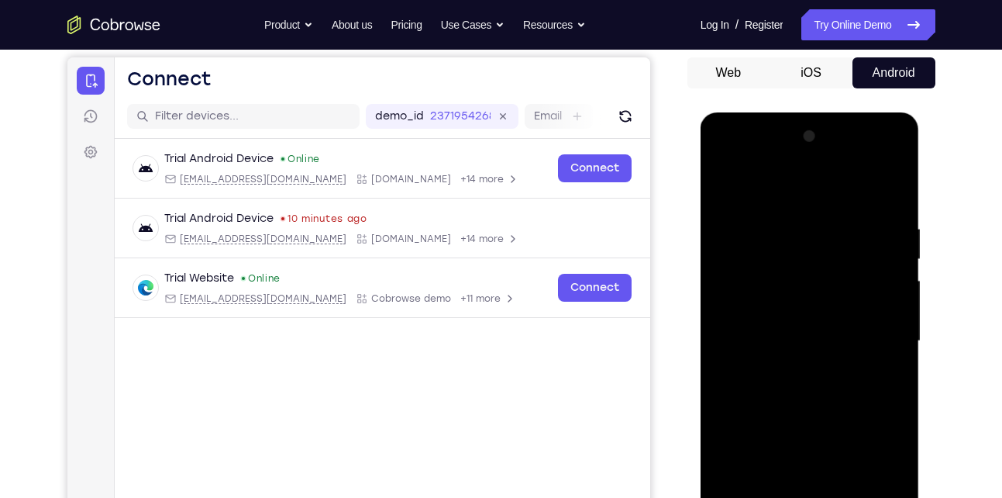
click at [808, 209] on div at bounding box center [809, 341] width 195 height 434
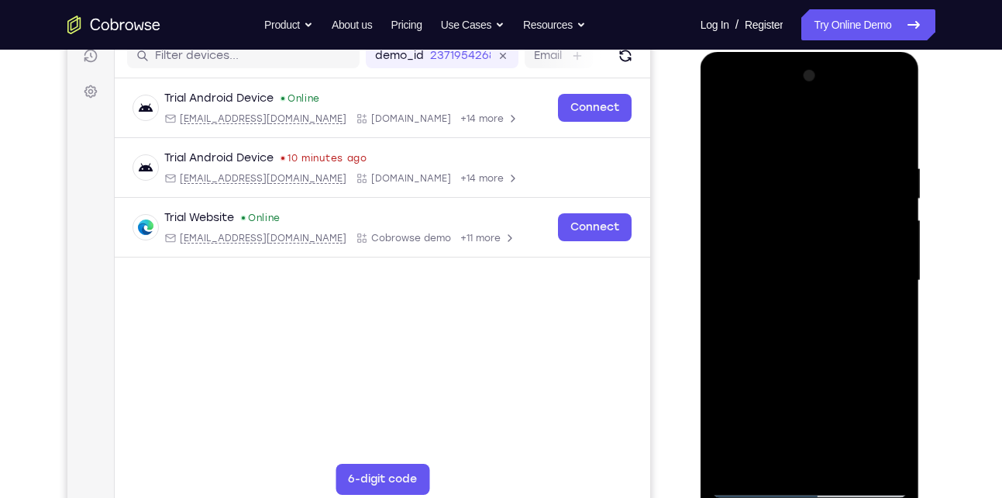
scroll to position [205, 0]
click at [756, 434] on div at bounding box center [809, 280] width 195 height 434
click at [894, 315] on div at bounding box center [809, 280] width 195 height 434
click at [892, 322] on div at bounding box center [809, 280] width 195 height 434
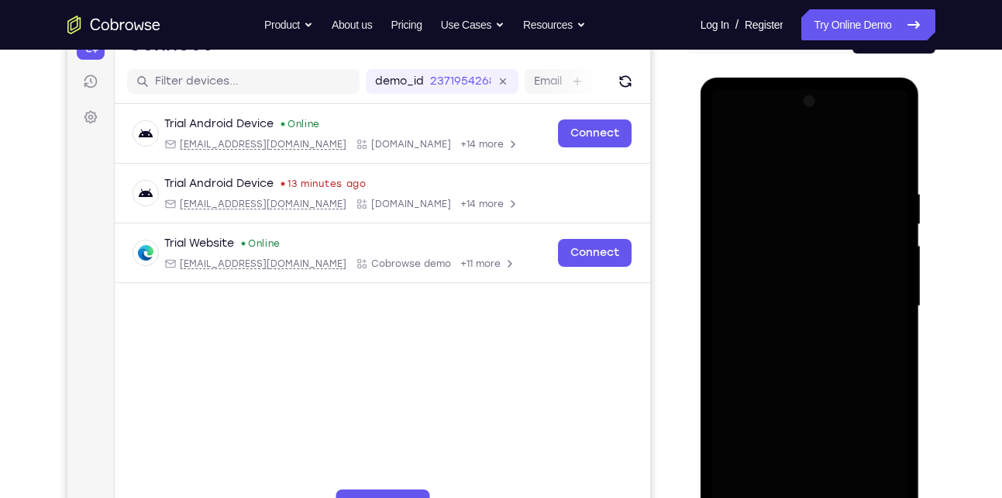
scroll to position [205, 0]
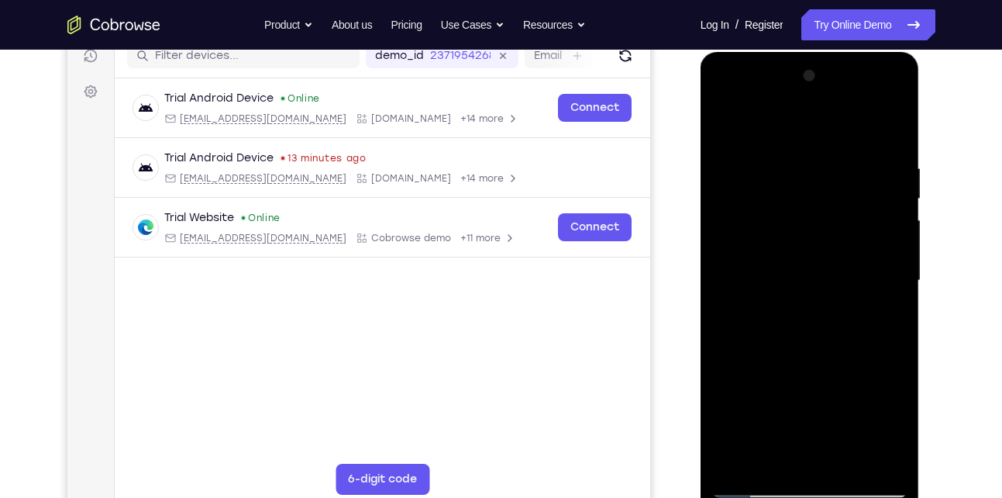
click at [889, 319] on div at bounding box center [809, 281] width 195 height 434
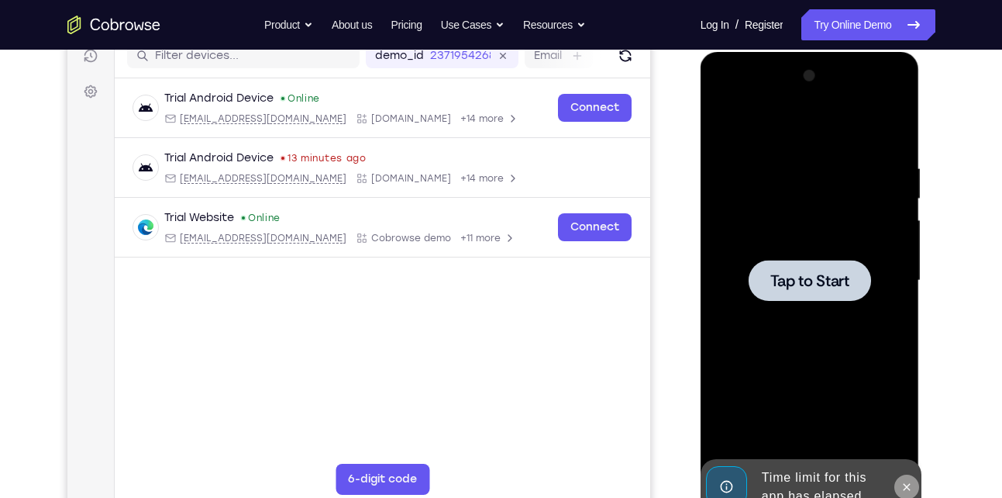
click at [907, 479] on button at bounding box center [906, 486] width 25 height 25
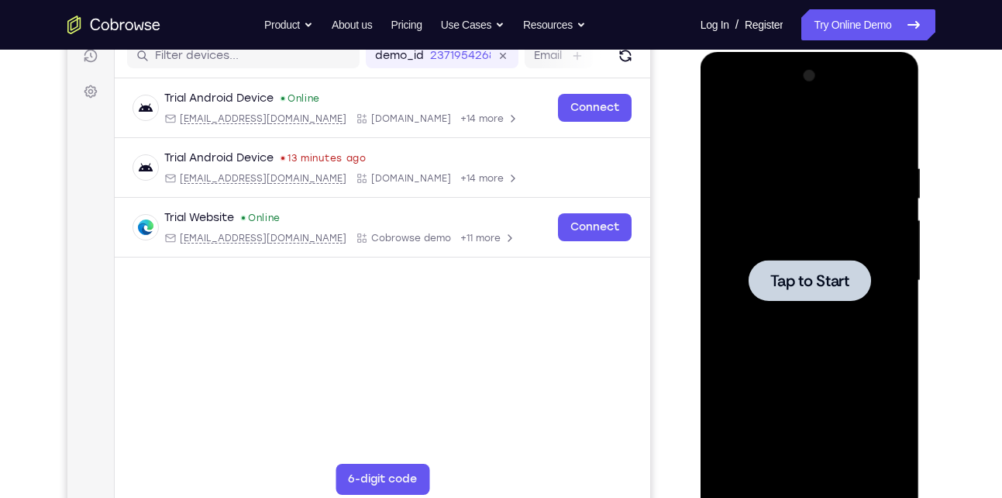
click at [791, 295] on div at bounding box center [810, 280] width 122 height 41
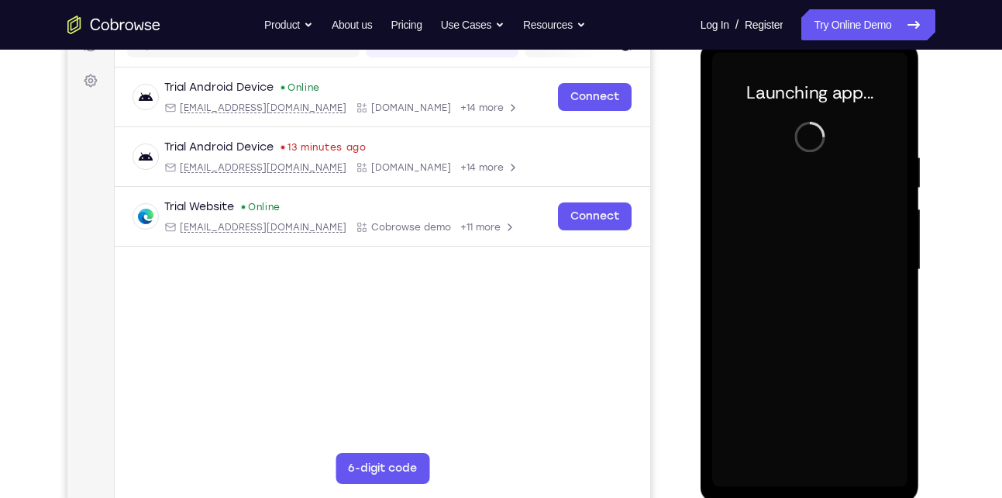
scroll to position [215, 0]
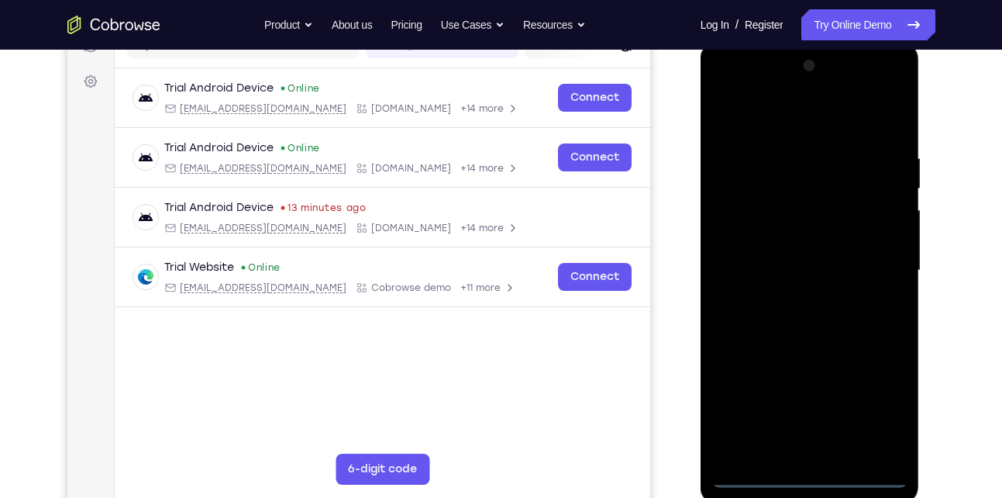
click at [746, 473] on div at bounding box center [809, 270] width 195 height 434
click at [755, 471] on div at bounding box center [809, 270] width 195 height 434
click at [870, 398] on div at bounding box center [809, 270] width 195 height 434
click at [748, 90] on div at bounding box center [809, 270] width 195 height 434
click at [807, 180] on div at bounding box center [809, 270] width 195 height 434
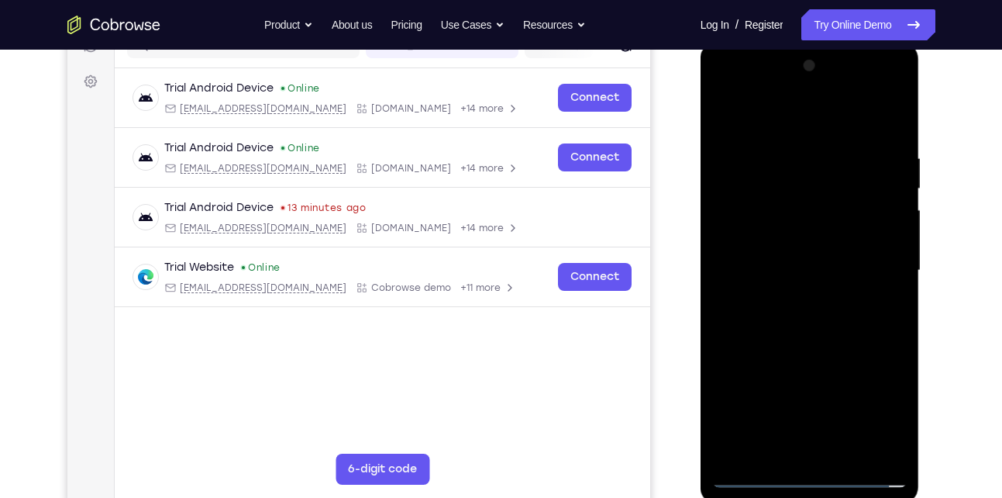
click at [779, 143] on div at bounding box center [809, 270] width 195 height 434
click at [792, 210] on div at bounding box center [809, 270] width 195 height 434
click at [887, 109] on div at bounding box center [809, 270] width 195 height 434
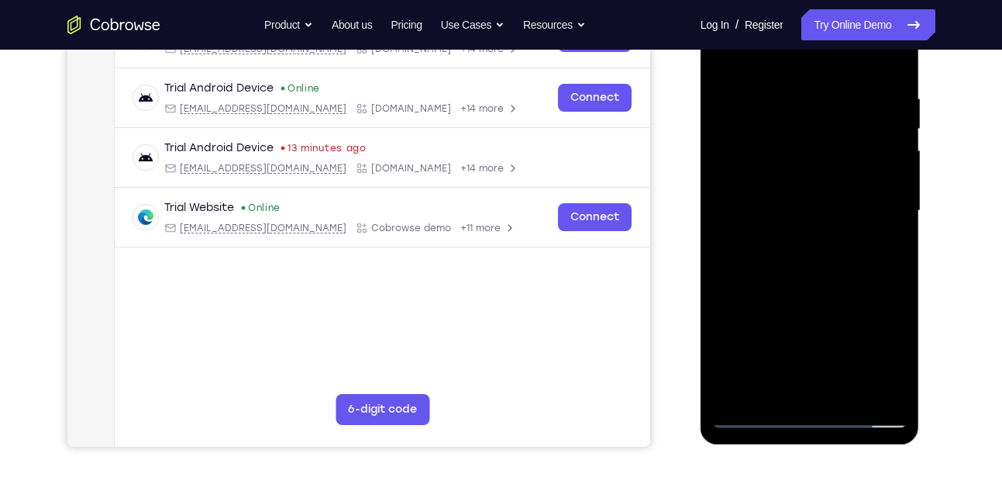
scroll to position [269, 0]
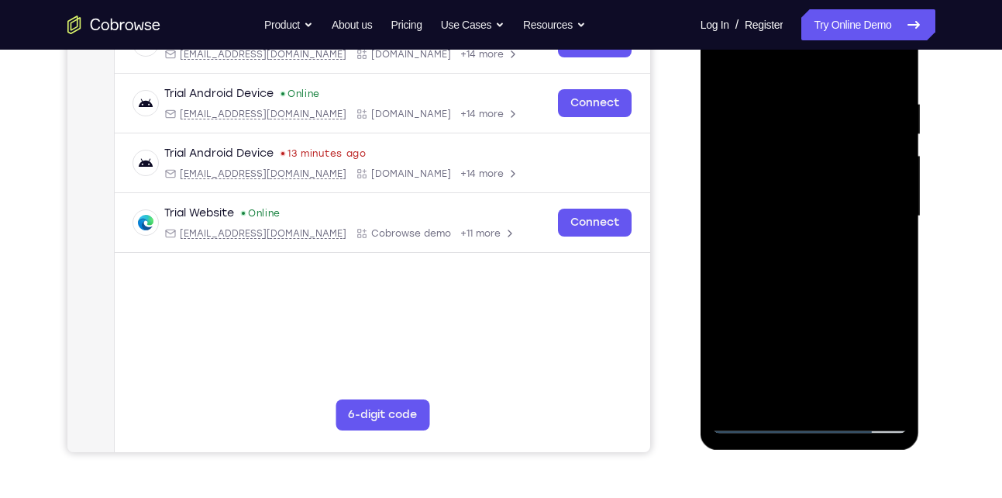
click at [845, 360] on div at bounding box center [809, 216] width 195 height 434
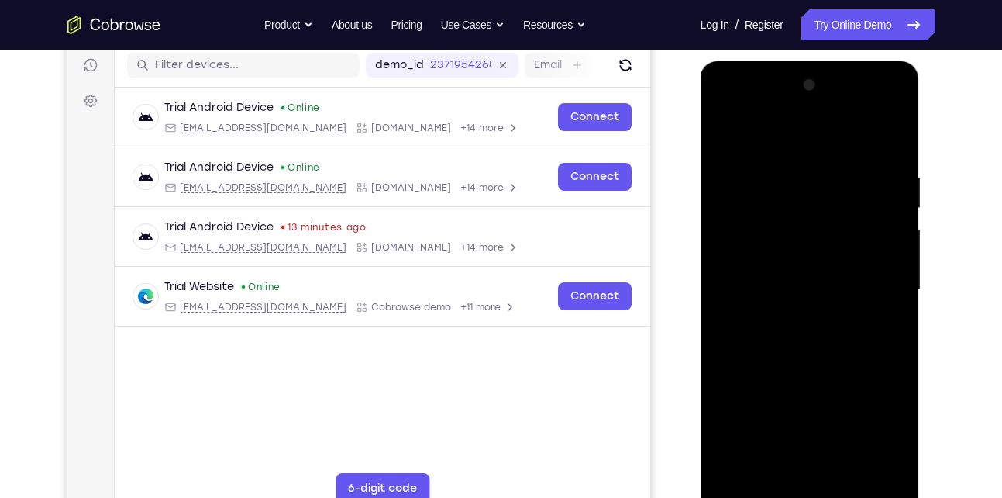
scroll to position [191, 0]
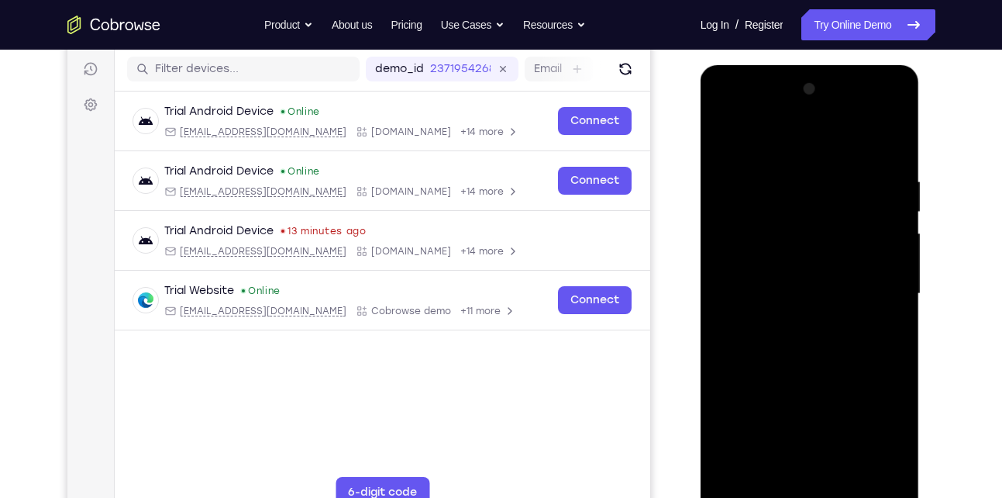
click at [847, 301] on div at bounding box center [809, 294] width 195 height 434
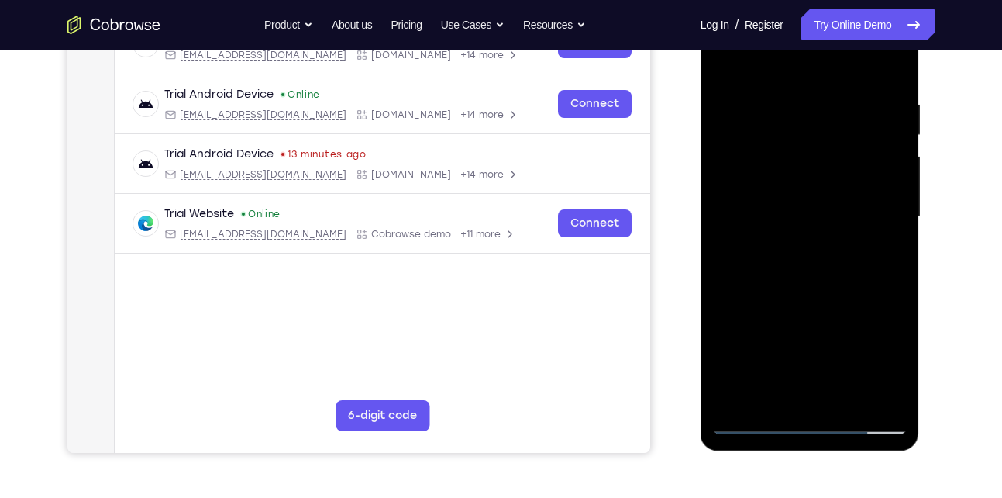
scroll to position [286, 0]
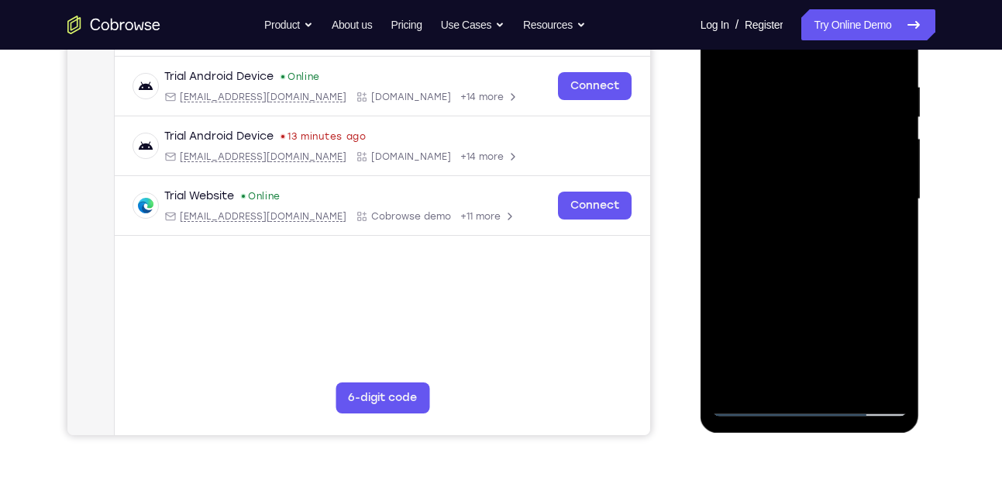
click at [818, 374] on div at bounding box center [809, 199] width 195 height 434
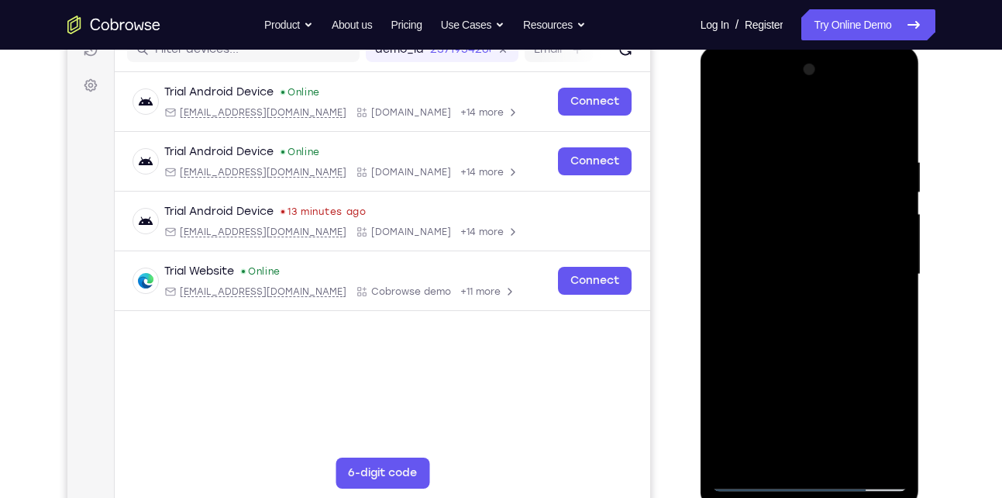
scroll to position [208, 0]
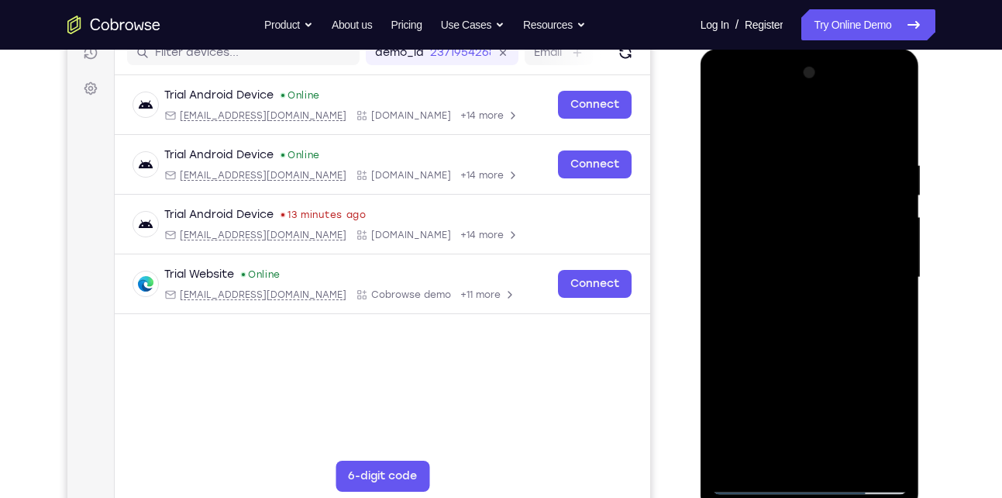
click at [791, 224] on div at bounding box center [809, 277] width 195 height 434
click at [799, 179] on div at bounding box center [809, 277] width 195 height 434
click at [825, 223] on div at bounding box center [809, 277] width 195 height 434
click at [877, 448] on div at bounding box center [809, 277] width 195 height 434
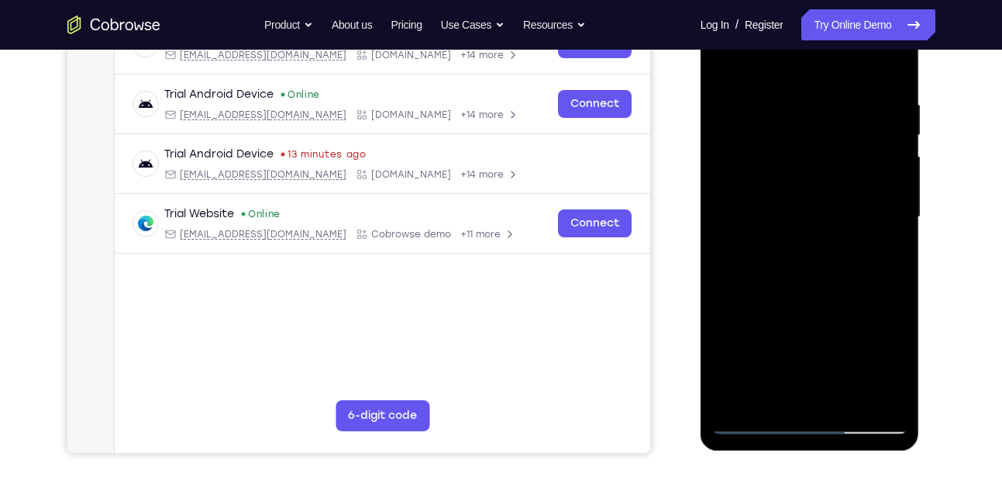
scroll to position [269, 0]
click at [869, 393] on div at bounding box center [809, 216] width 195 height 434
click at [832, 388] on div at bounding box center [809, 216] width 195 height 434
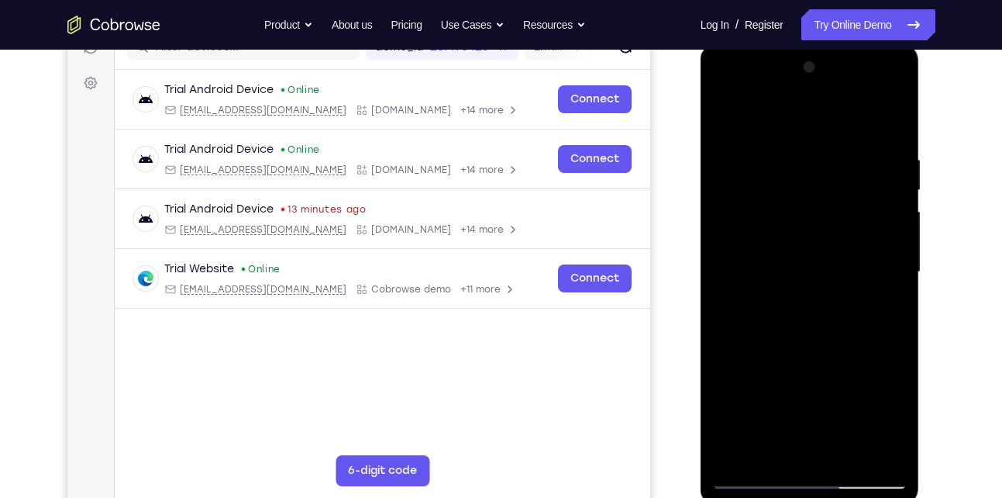
scroll to position [202, 0]
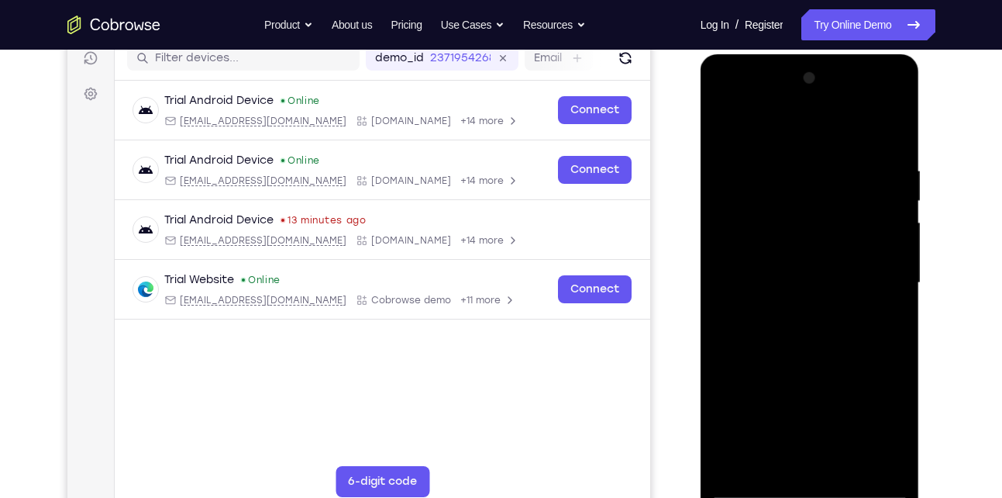
click at [854, 253] on div at bounding box center [809, 283] width 195 height 434
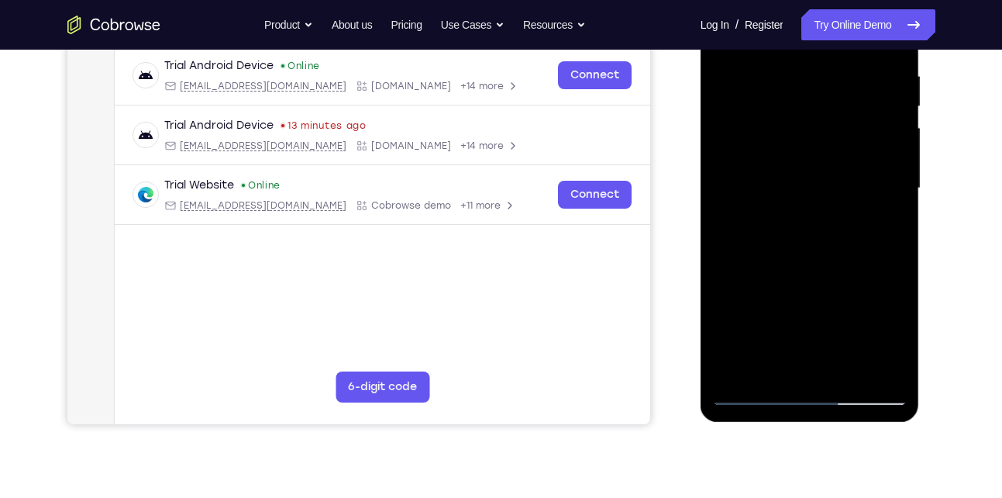
scroll to position [323, 0]
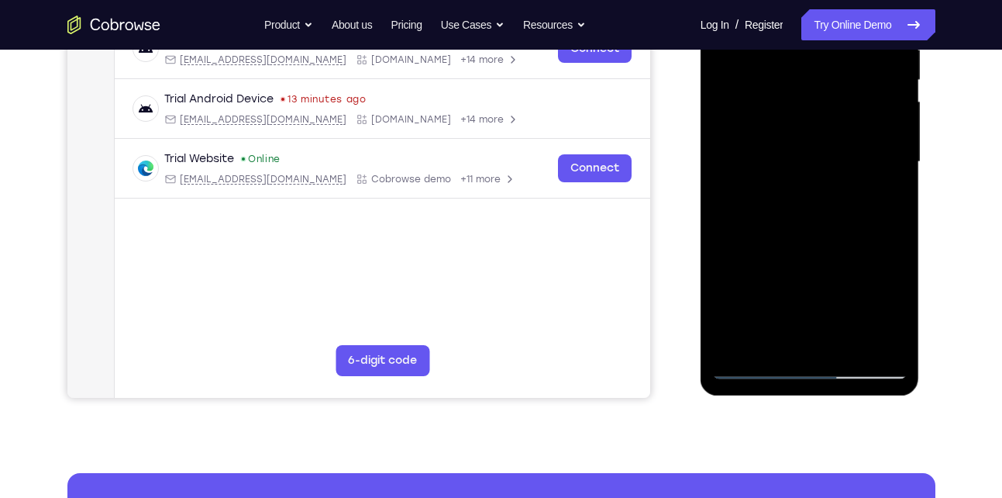
click at [785, 343] on div at bounding box center [809, 162] width 195 height 434
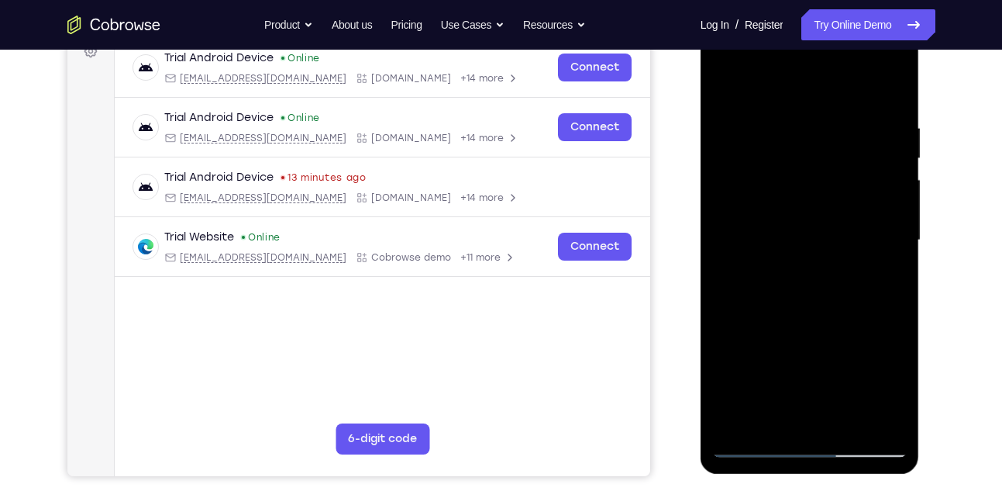
scroll to position [244, 0]
click at [842, 273] on div at bounding box center [809, 241] width 195 height 434
click at [829, 252] on div at bounding box center [809, 241] width 195 height 434
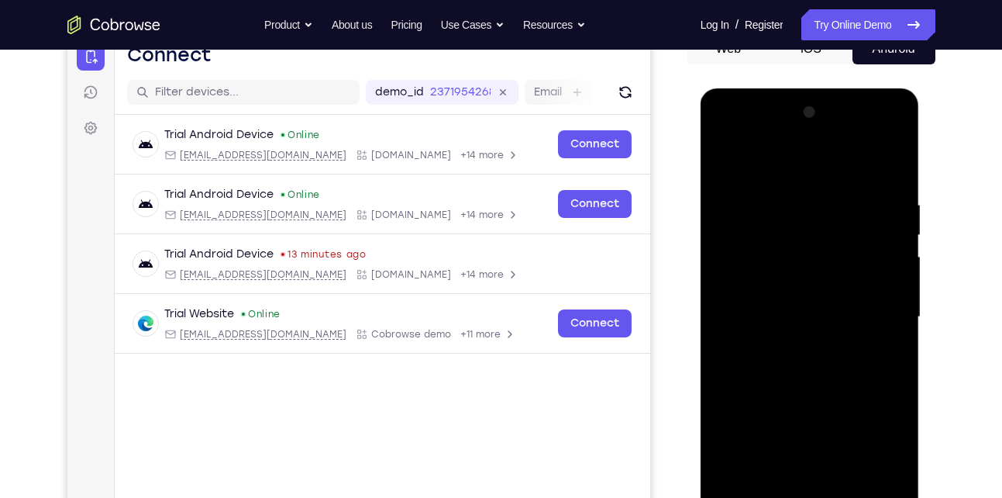
scroll to position [165, 0]
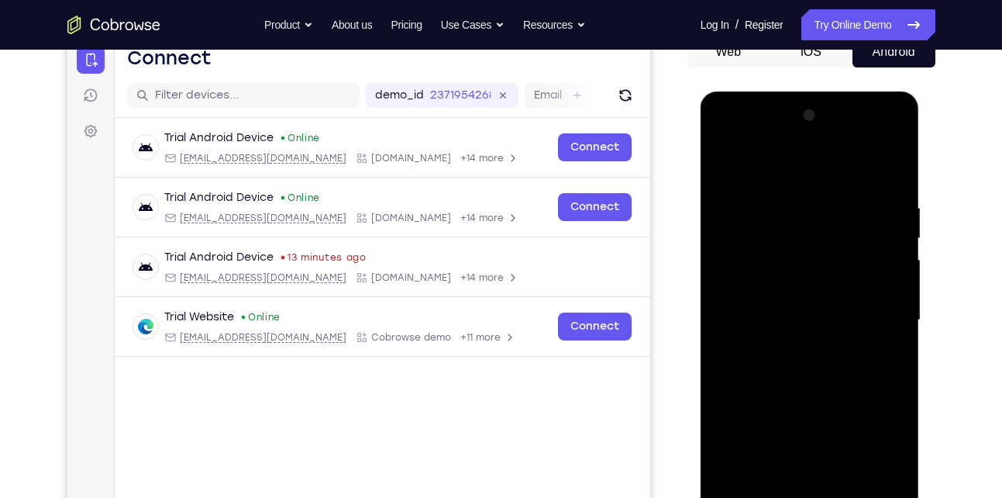
click at [792, 360] on div at bounding box center [809, 320] width 195 height 434
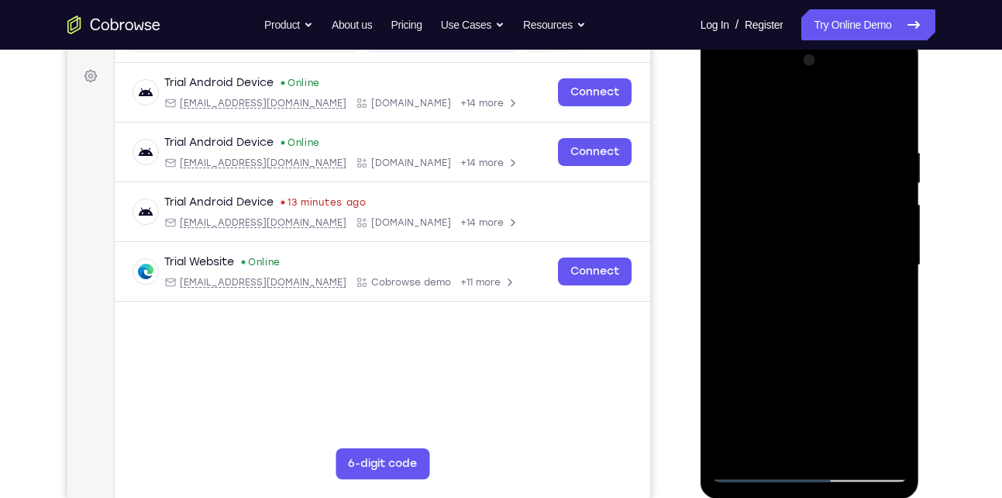
scroll to position [221, 0]
click at [793, 443] on div at bounding box center [809, 264] width 195 height 434
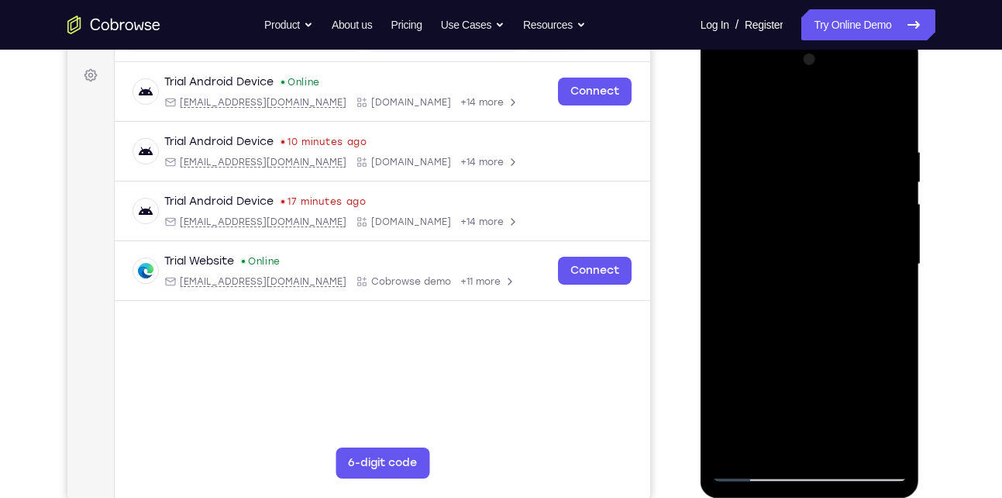
click at [893, 304] on div at bounding box center [809, 264] width 195 height 434
click at [891, 305] on div at bounding box center [809, 264] width 195 height 434
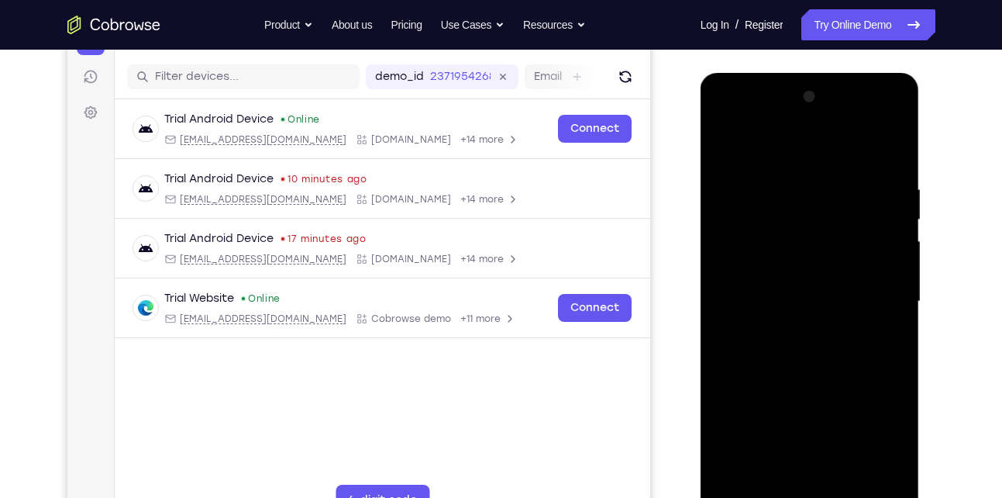
scroll to position [181, 0]
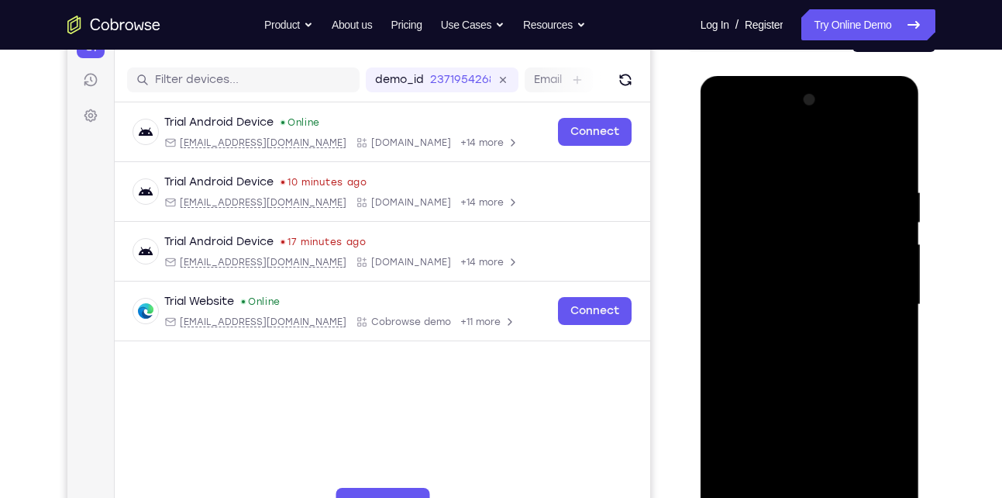
drag, startPoint x: 834, startPoint y: 312, endPoint x: 742, endPoint y: 254, distance: 108.6
click at [742, 254] on div at bounding box center [809, 305] width 195 height 434
drag, startPoint x: 835, startPoint y: 315, endPoint x: 779, endPoint y: 246, distance: 88.6
click at [779, 246] on div at bounding box center [809, 305] width 195 height 434
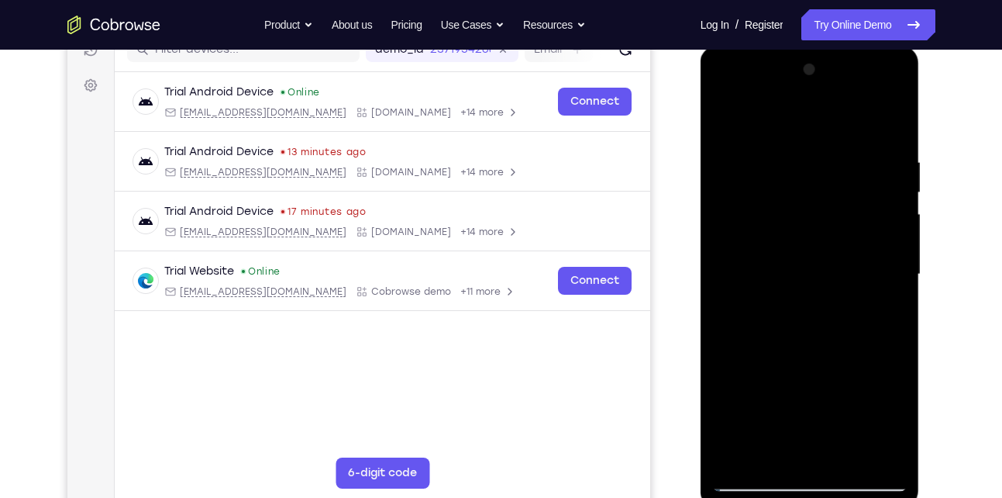
scroll to position [210, 0]
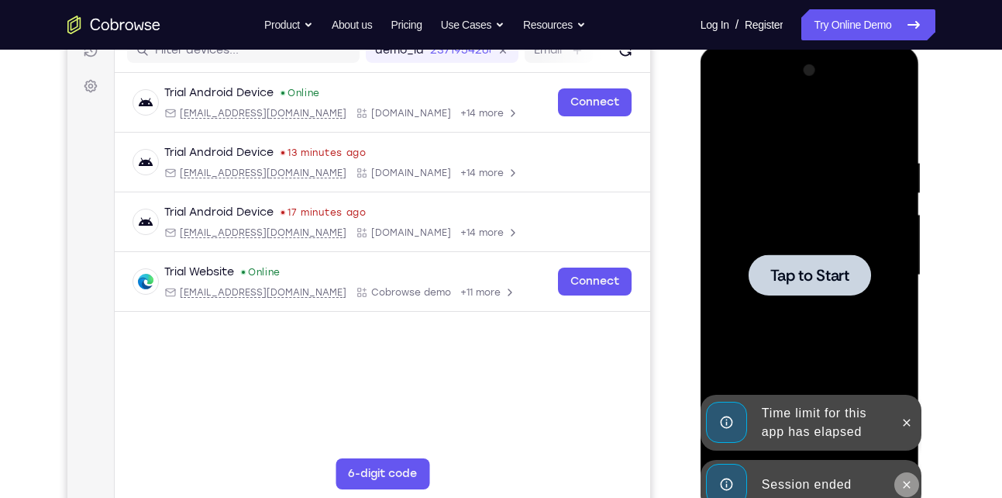
click at [906, 487] on icon at bounding box center [907, 484] width 12 height 12
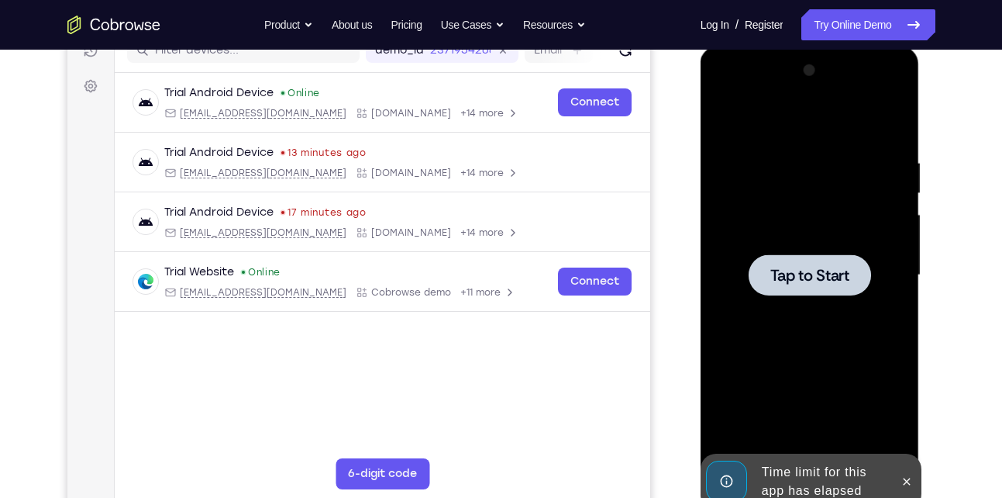
click at [808, 279] on span "Tap to Start" at bounding box center [809, 275] width 79 height 16
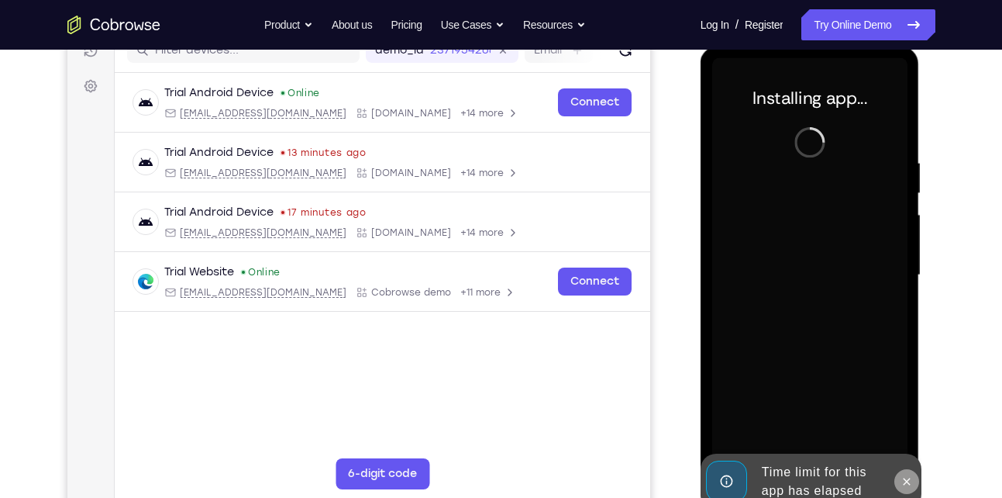
click at [906, 478] on icon at bounding box center [907, 481] width 12 height 12
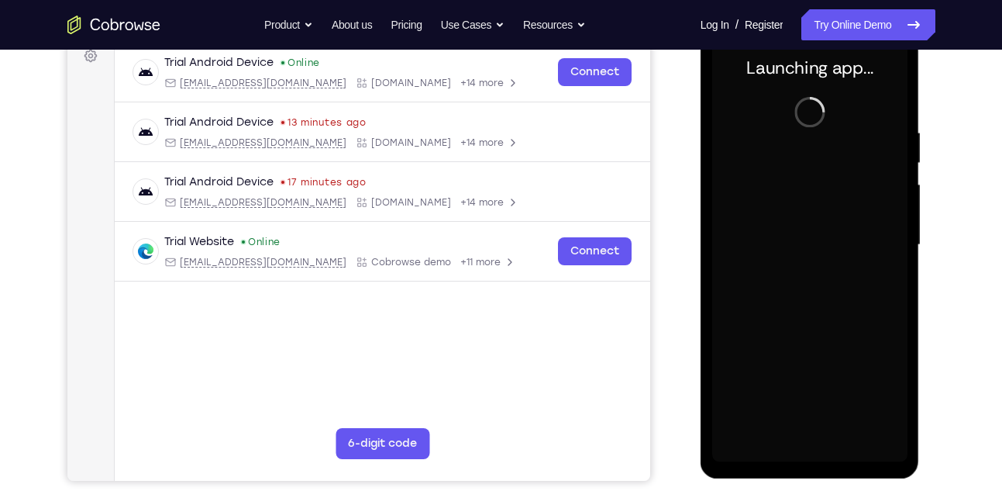
scroll to position [241, 0]
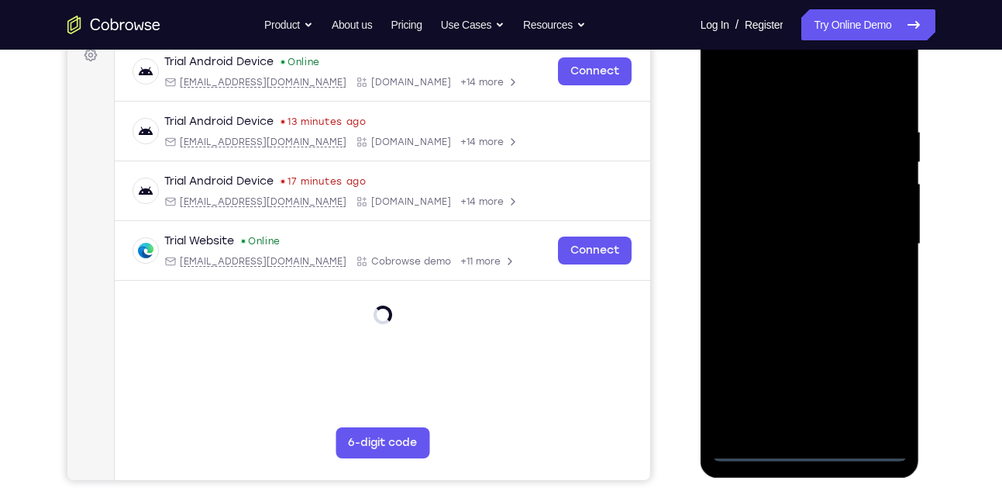
click at [756, 450] on div at bounding box center [809, 244] width 195 height 434
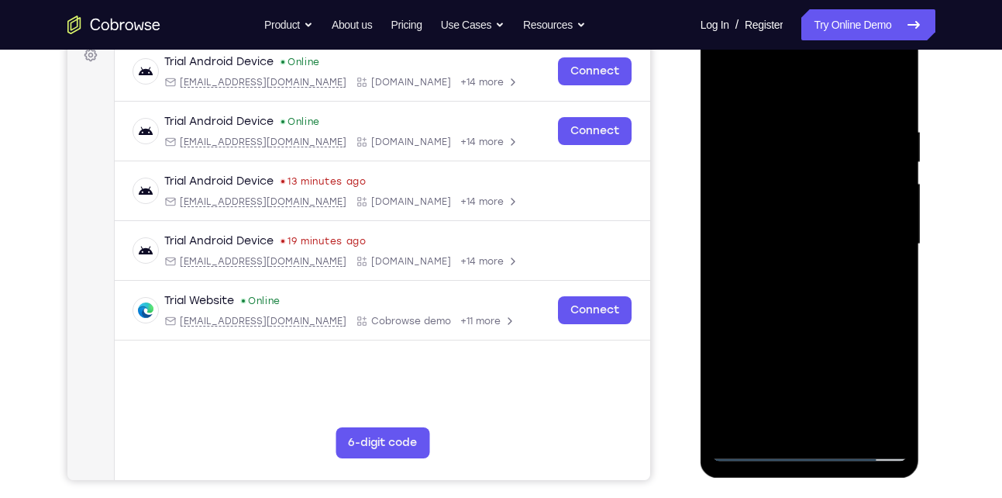
click at [813, 445] on div at bounding box center [809, 244] width 195 height 434
click at [888, 392] on div at bounding box center [809, 244] width 195 height 434
click at [727, 64] on div at bounding box center [809, 244] width 195 height 434
click at [747, 209] on div at bounding box center [809, 244] width 195 height 434
click at [770, 252] on div at bounding box center [809, 244] width 195 height 434
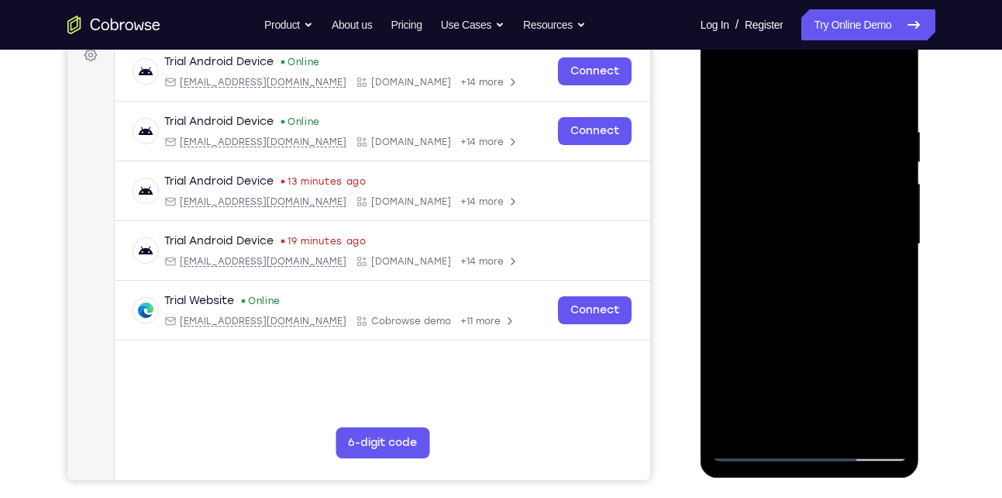
click at [801, 239] on div at bounding box center [809, 244] width 195 height 434
click at [835, 261] on div at bounding box center [809, 244] width 195 height 434
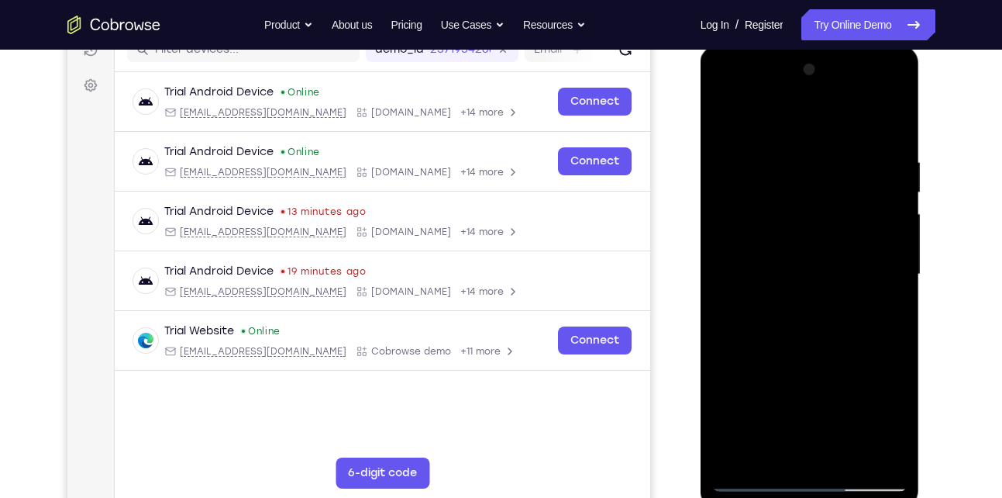
scroll to position [210, 0]
click at [804, 485] on div at bounding box center [809, 275] width 195 height 434
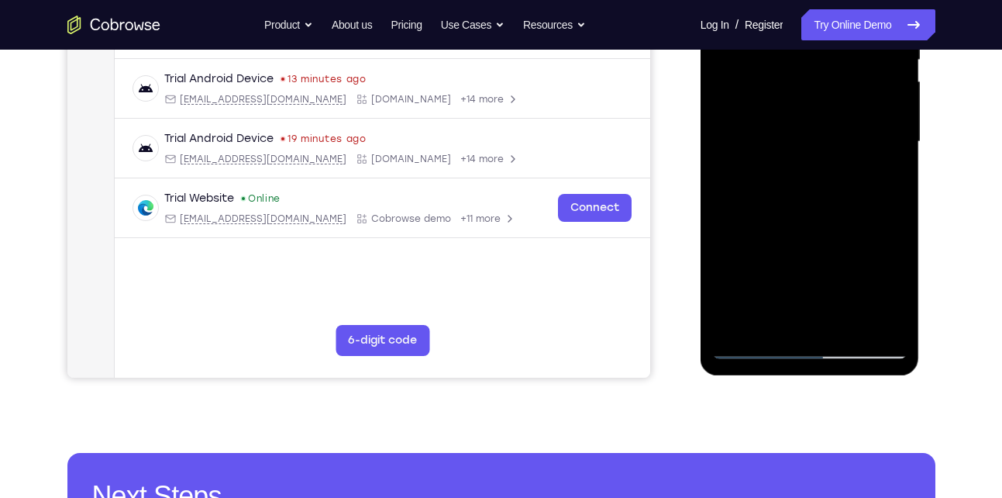
scroll to position [326, 0]
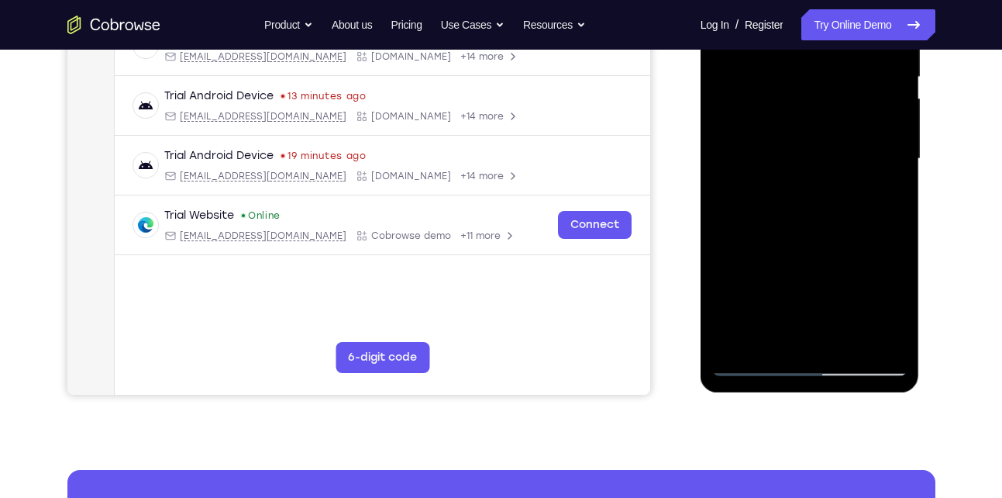
click at [876, 300] on div at bounding box center [809, 159] width 195 height 434
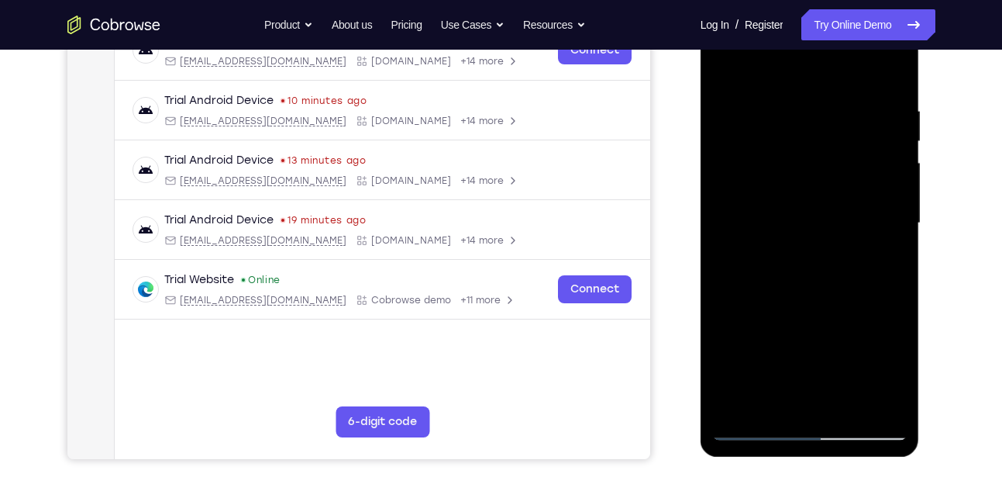
scroll to position [236, 0]
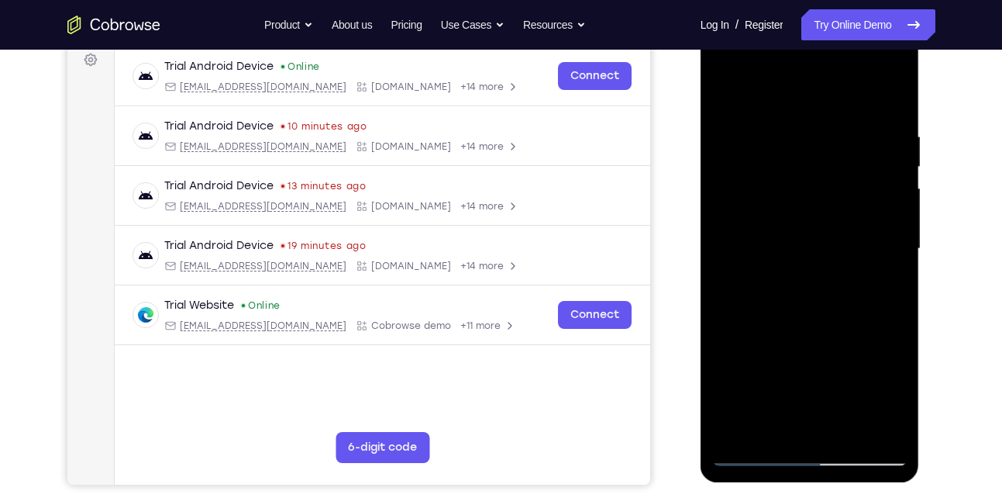
click at [825, 345] on div at bounding box center [809, 249] width 195 height 434
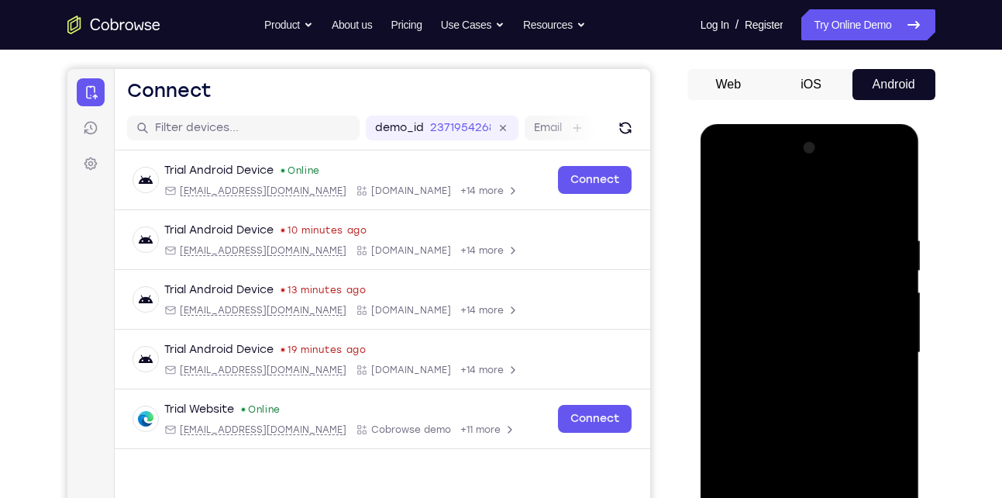
scroll to position [132, 0]
click at [804, 177] on div at bounding box center [809, 353] width 195 height 434
click at [804, 222] on div at bounding box center [809, 353] width 195 height 434
click at [756, 289] on div at bounding box center [809, 353] width 195 height 434
click at [815, 291] on div at bounding box center [809, 353] width 195 height 434
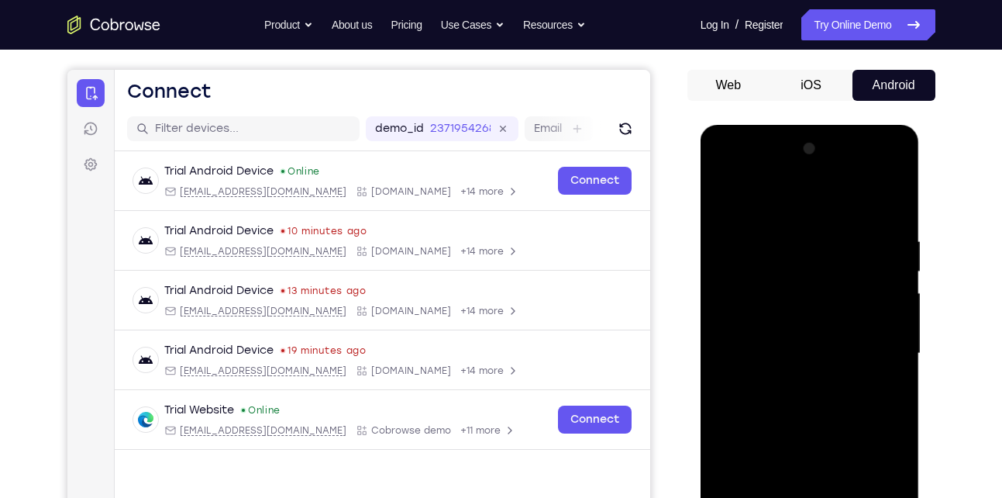
click at [766, 334] on div at bounding box center [809, 353] width 195 height 434
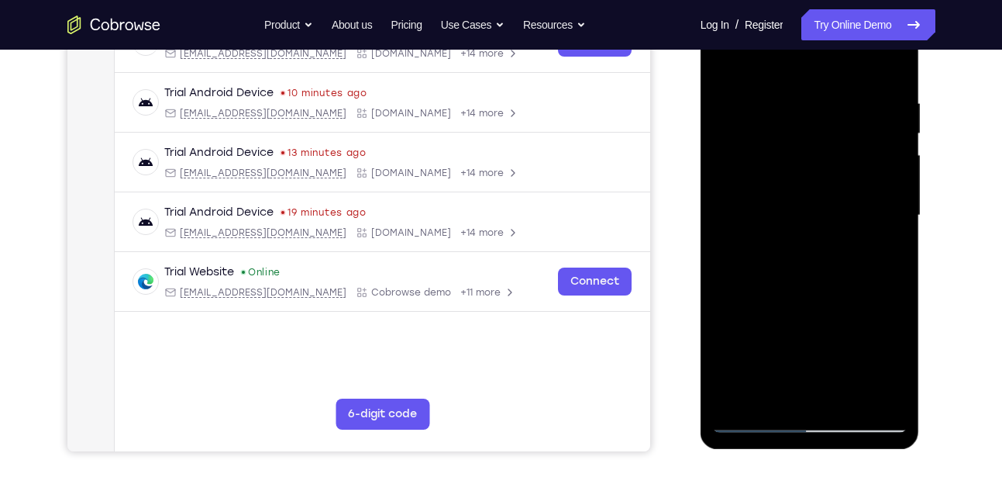
drag, startPoint x: 822, startPoint y: 257, endPoint x: 855, endPoint y: 96, distance: 164.6
click at [855, 96] on div at bounding box center [809, 215] width 195 height 434
drag, startPoint x: 829, startPoint y: 294, endPoint x: 877, endPoint y: 154, distance: 147.5
click at [877, 154] on div at bounding box center [809, 215] width 195 height 434
drag, startPoint x: 811, startPoint y: 311, endPoint x: 886, endPoint y: 165, distance: 163.6
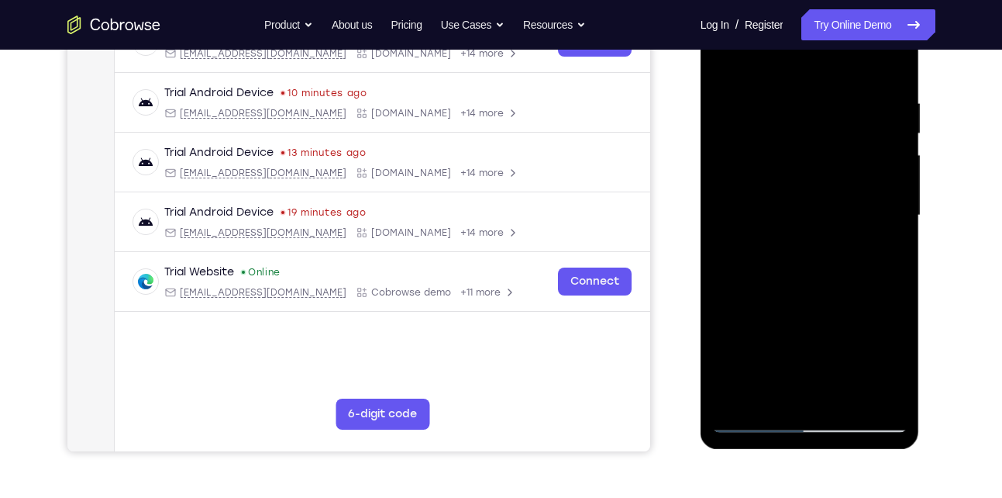
click at [886, 165] on div at bounding box center [809, 215] width 195 height 434
drag, startPoint x: 823, startPoint y: 310, endPoint x: 882, endPoint y: 182, distance: 140.8
click at [882, 182] on div at bounding box center [809, 215] width 195 height 434
click at [839, 232] on div at bounding box center [809, 215] width 195 height 434
drag, startPoint x: 829, startPoint y: 313, endPoint x: 881, endPoint y: 160, distance: 162.3
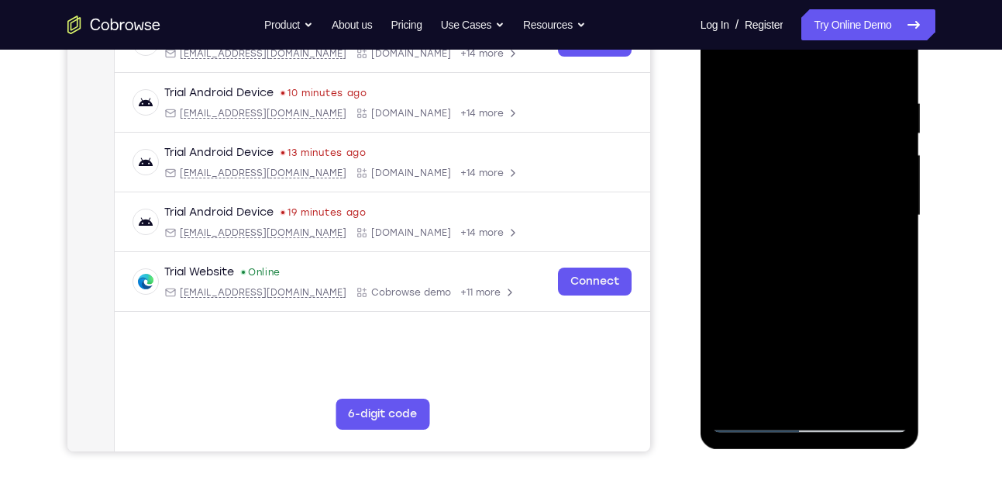
click at [881, 160] on div at bounding box center [809, 215] width 195 height 434
drag, startPoint x: 832, startPoint y: 310, endPoint x: 898, endPoint y: 178, distance: 147.7
click at [898, 178] on div at bounding box center [809, 215] width 195 height 434
drag, startPoint x: 835, startPoint y: 330, endPoint x: 915, endPoint y: 160, distance: 188.6
click at [915, 160] on div at bounding box center [810, 218] width 219 height 462
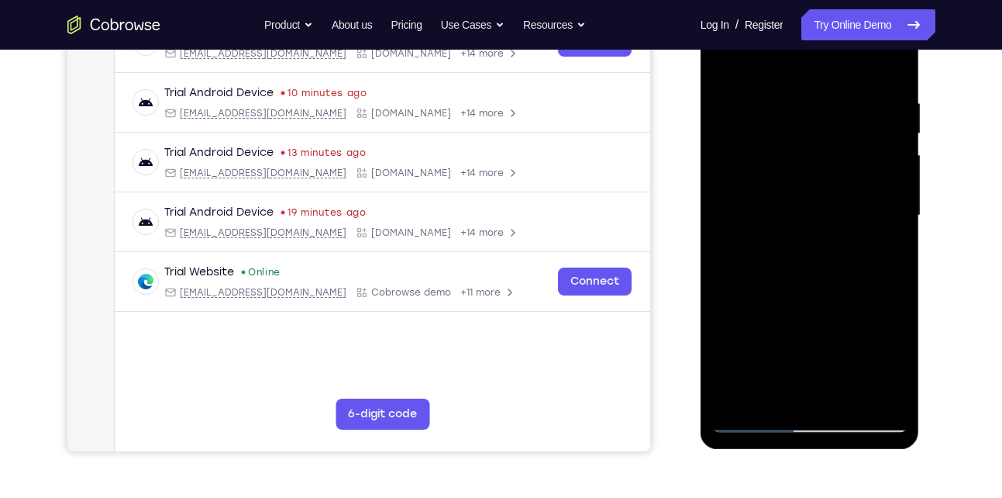
drag, startPoint x: 848, startPoint y: 308, endPoint x: 908, endPoint y: 160, distance: 159.9
click at [908, 160] on div at bounding box center [810, 218] width 219 height 462
drag, startPoint x: 832, startPoint y: 323, endPoint x: 901, endPoint y: 176, distance: 162.9
click at [901, 176] on div at bounding box center [809, 215] width 195 height 434
drag, startPoint x: 853, startPoint y: 321, endPoint x: 916, endPoint y: 182, distance: 152.6
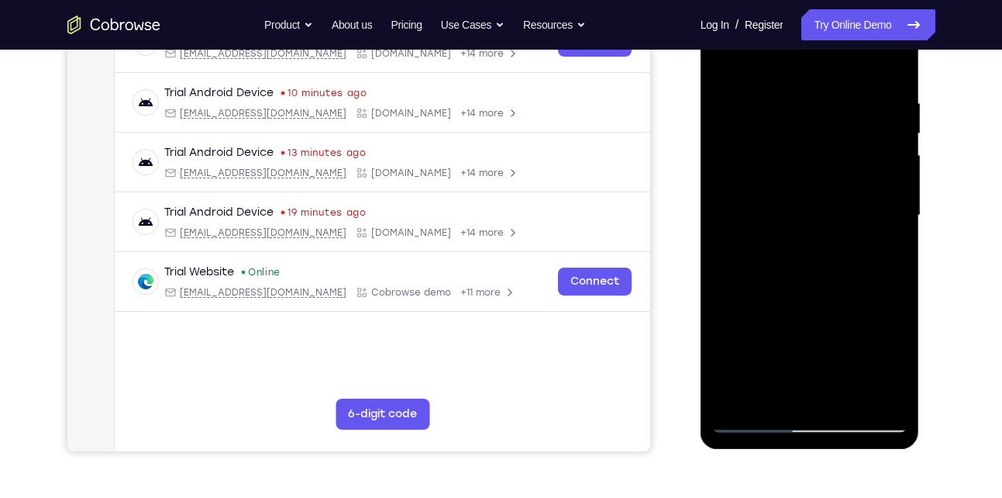
click at [916, 182] on div at bounding box center [810, 218] width 219 height 462
drag, startPoint x: 850, startPoint y: 327, endPoint x: 904, endPoint y: 229, distance: 112.4
click at [904, 229] on div at bounding box center [809, 215] width 195 height 434
drag, startPoint x: 834, startPoint y: 338, endPoint x: 904, endPoint y: 189, distance: 164.7
click at [904, 189] on div at bounding box center [809, 215] width 195 height 434
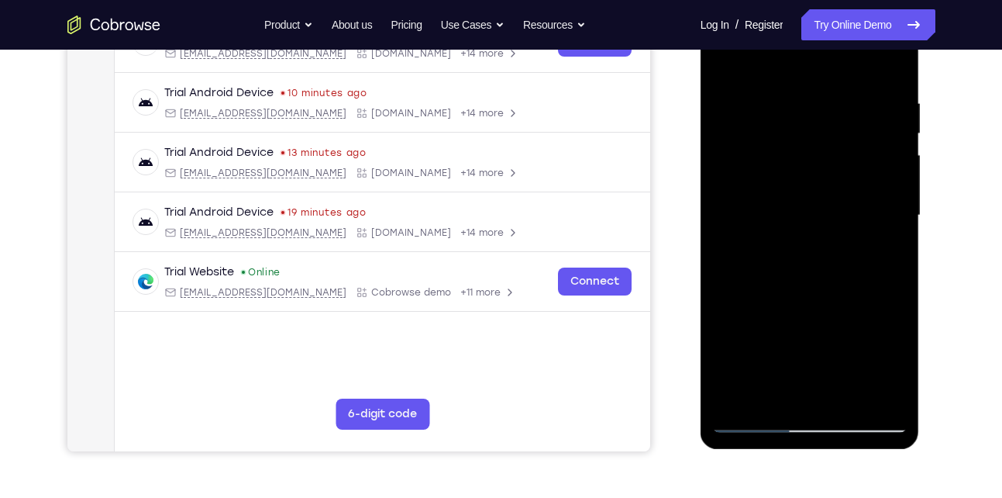
drag, startPoint x: 854, startPoint y: 298, endPoint x: 940, endPoint y: 136, distance: 184.1
click at [922, 136] on html "Online web based iOS Simulators and Android Emulators. Run iPhone, iPad, Mobile…" at bounding box center [811, 219] width 221 height 465
drag, startPoint x: 808, startPoint y: 260, endPoint x: 822, endPoint y: 142, distance: 118.7
click at [822, 142] on div at bounding box center [809, 215] width 195 height 434
drag, startPoint x: 804, startPoint y: 303, endPoint x: 826, endPoint y: 188, distance: 117.6
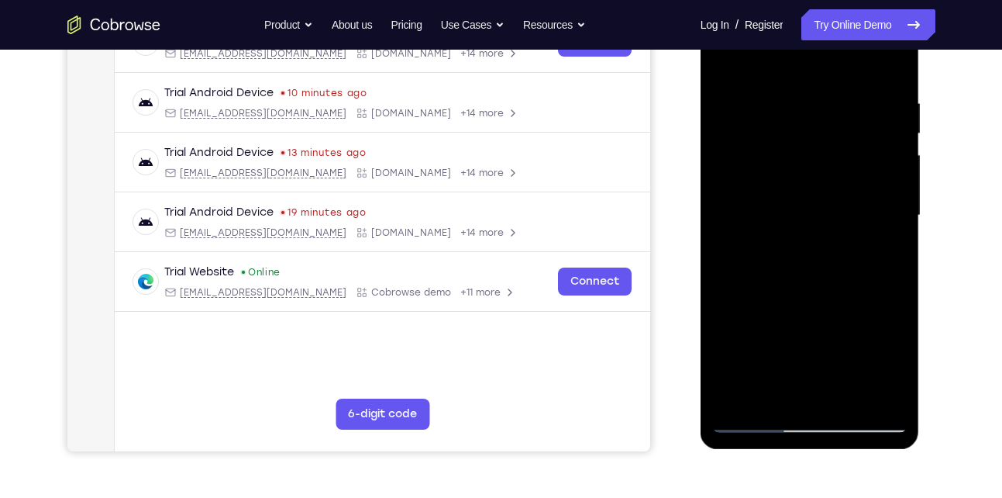
click at [826, 188] on div at bounding box center [809, 215] width 195 height 434
drag, startPoint x: 801, startPoint y: 314, endPoint x: 836, endPoint y: 173, distance: 145.5
click at [836, 173] on div at bounding box center [809, 215] width 195 height 434
drag, startPoint x: 808, startPoint y: 289, endPoint x: 853, endPoint y: 141, distance: 154.5
click at [853, 141] on div at bounding box center [809, 215] width 195 height 434
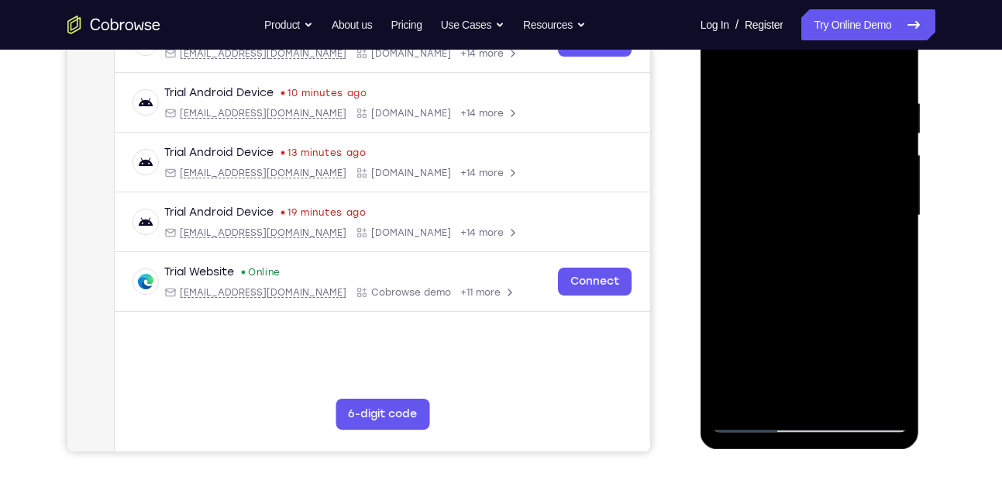
drag, startPoint x: 876, startPoint y: 360, endPoint x: 873, endPoint y: 219, distance: 141.1
click at [873, 219] on div at bounding box center [809, 215] width 195 height 434
drag, startPoint x: 829, startPoint y: 361, endPoint x: 850, endPoint y: 176, distance: 186.4
click at [850, 176] on div at bounding box center [809, 215] width 195 height 434
drag, startPoint x: 828, startPoint y: 289, endPoint x: 858, endPoint y: 198, distance: 95.6
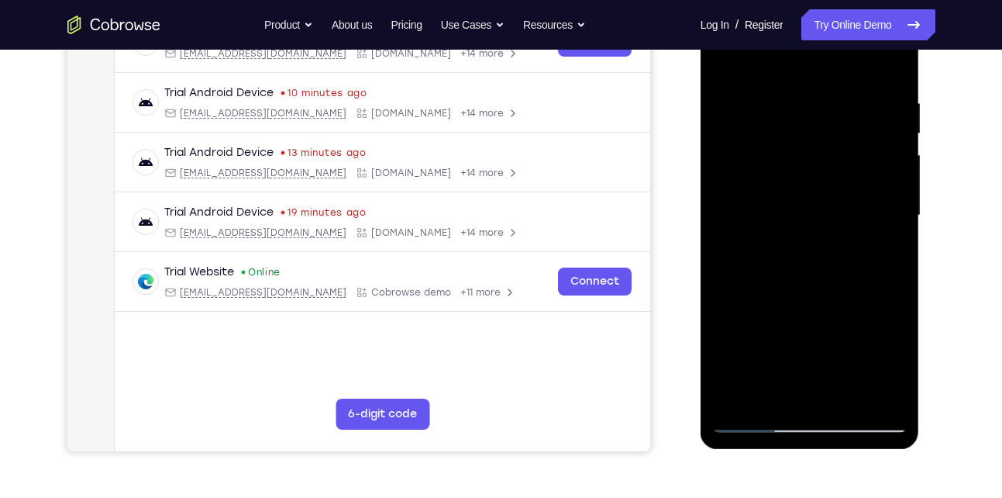
click at [858, 198] on div at bounding box center [809, 215] width 195 height 434
click at [869, 265] on div at bounding box center [809, 215] width 195 height 434
click at [806, 233] on div at bounding box center [809, 215] width 195 height 434
click at [877, 290] on div at bounding box center [809, 215] width 195 height 434
click at [877, 229] on div at bounding box center [809, 215] width 195 height 434
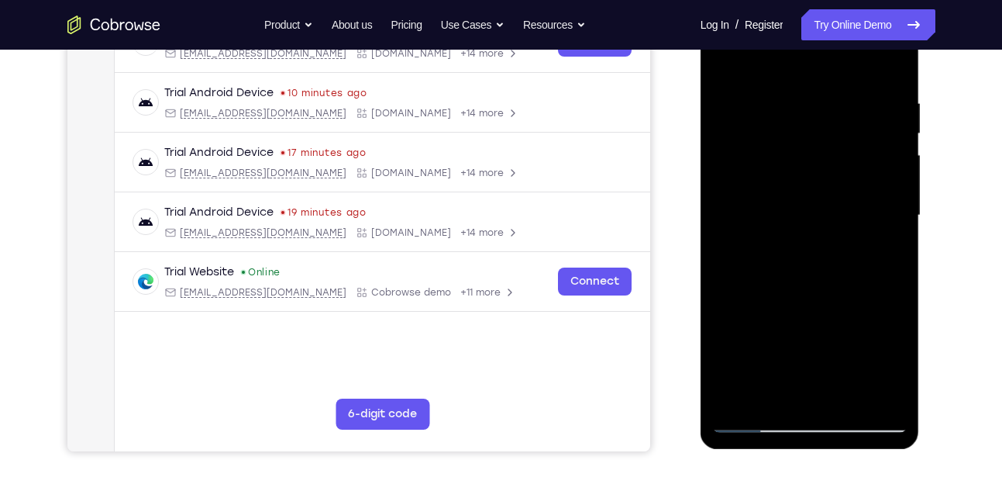
click at [877, 229] on div at bounding box center [809, 215] width 195 height 434
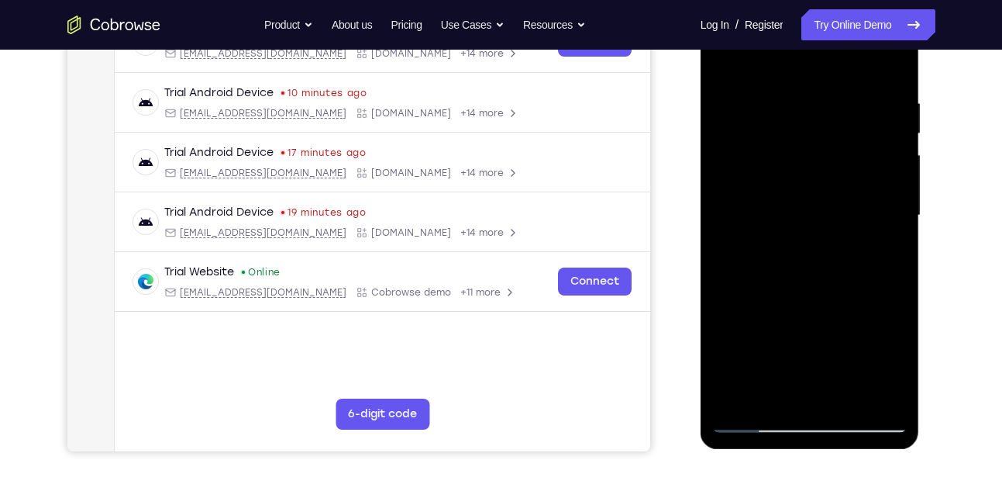
click at [877, 229] on div at bounding box center [809, 215] width 195 height 434
click at [878, 221] on div at bounding box center [809, 215] width 195 height 434
click at [881, 222] on div at bounding box center [809, 215] width 195 height 434
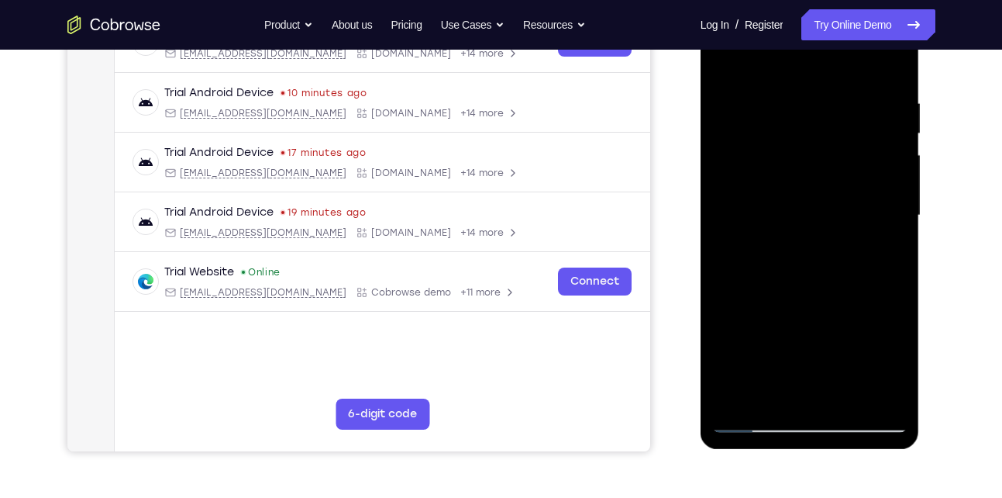
click at [881, 222] on div at bounding box center [809, 215] width 195 height 434
click at [891, 229] on div at bounding box center [809, 215] width 195 height 434
click at [875, 229] on div at bounding box center [809, 215] width 195 height 434
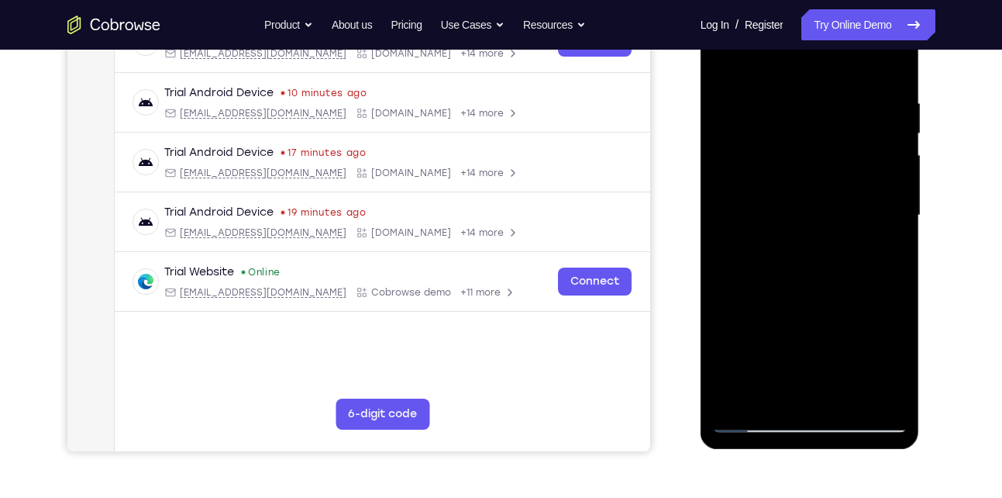
click at [732, 227] on div at bounding box center [809, 215] width 195 height 434
click at [867, 237] on div at bounding box center [809, 215] width 195 height 434
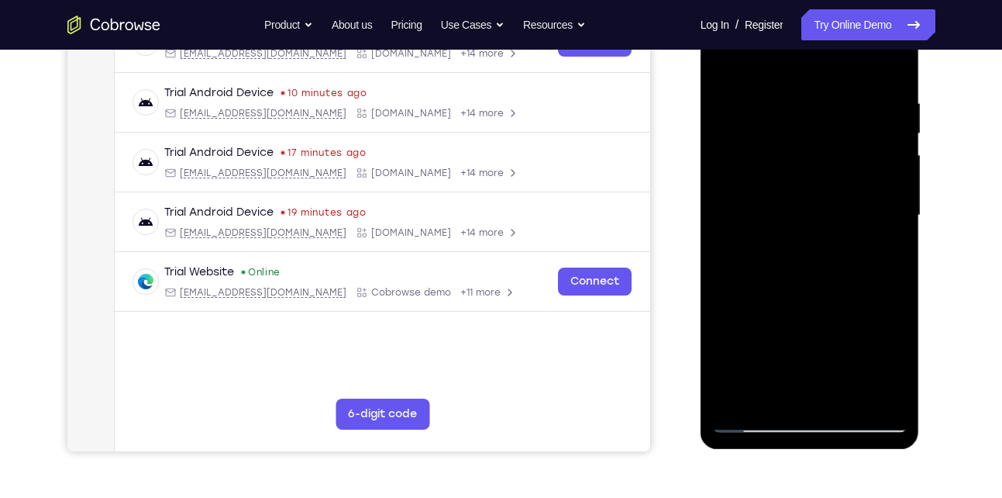
click at [867, 237] on div at bounding box center [809, 215] width 195 height 434
click at [868, 246] on div at bounding box center [809, 215] width 195 height 434
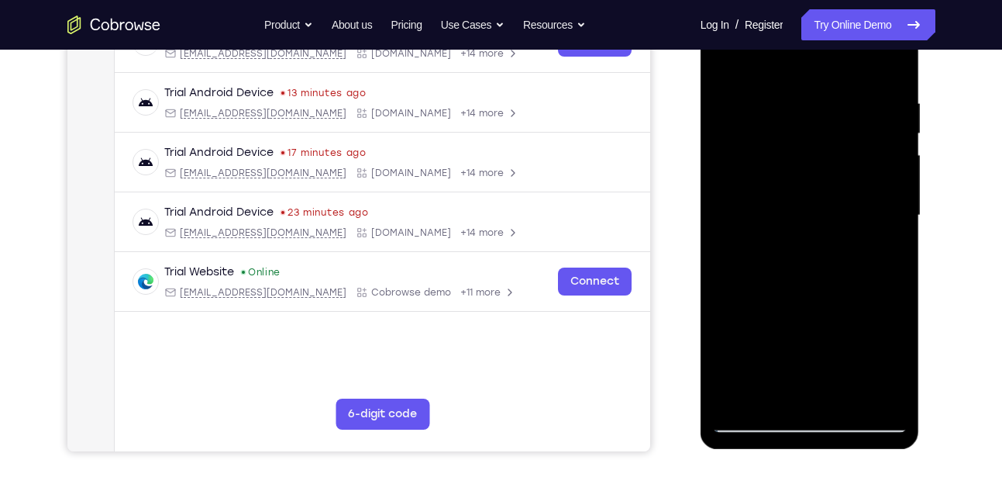
click at [868, 246] on div at bounding box center [809, 215] width 195 height 434
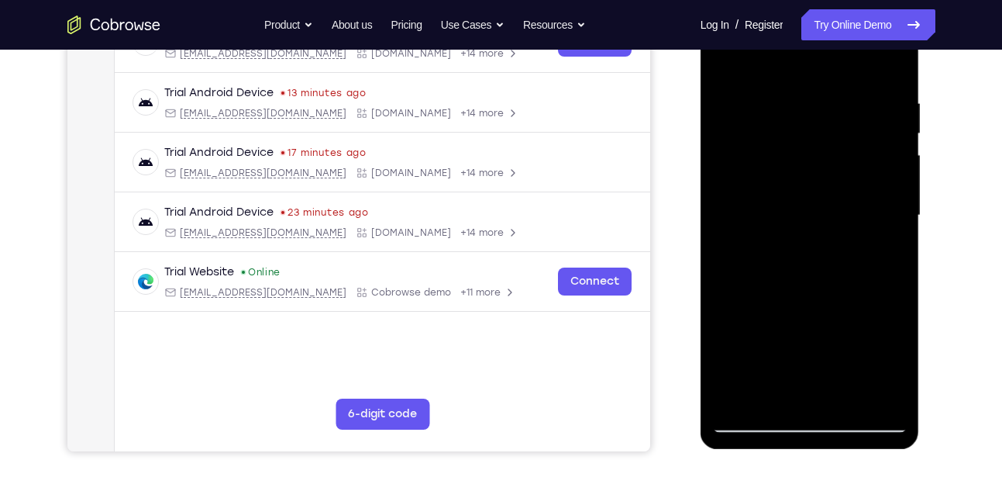
click at [868, 246] on div at bounding box center [809, 215] width 195 height 434
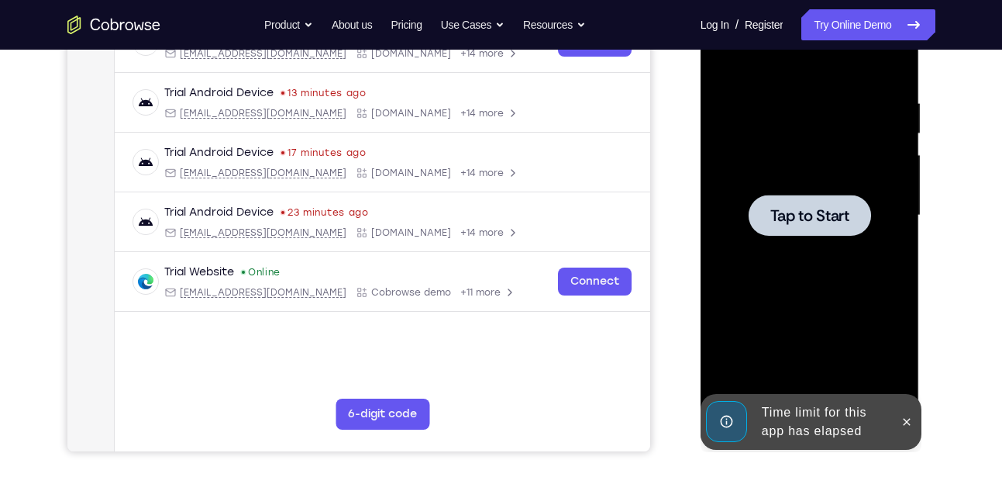
click at [825, 210] on span "Tap to Start" at bounding box center [809, 216] width 79 height 16
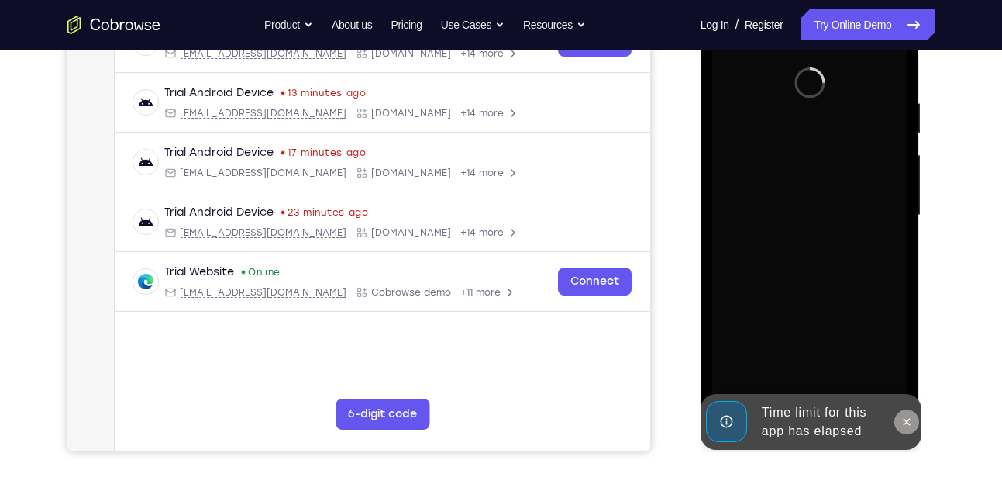
click at [908, 412] on button at bounding box center [906, 421] width 25 height 25
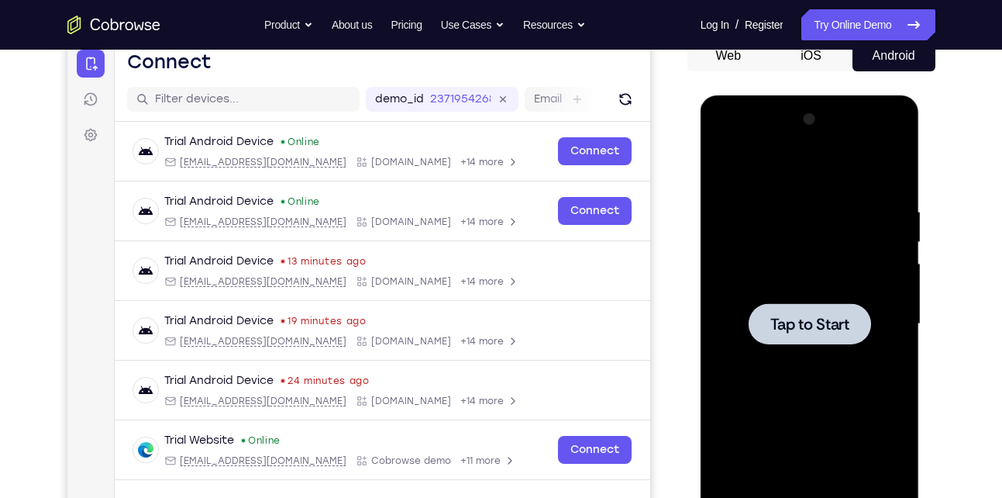
scroll to position [162, 0]
